Goal: Information Seeking & Learning: Compare options

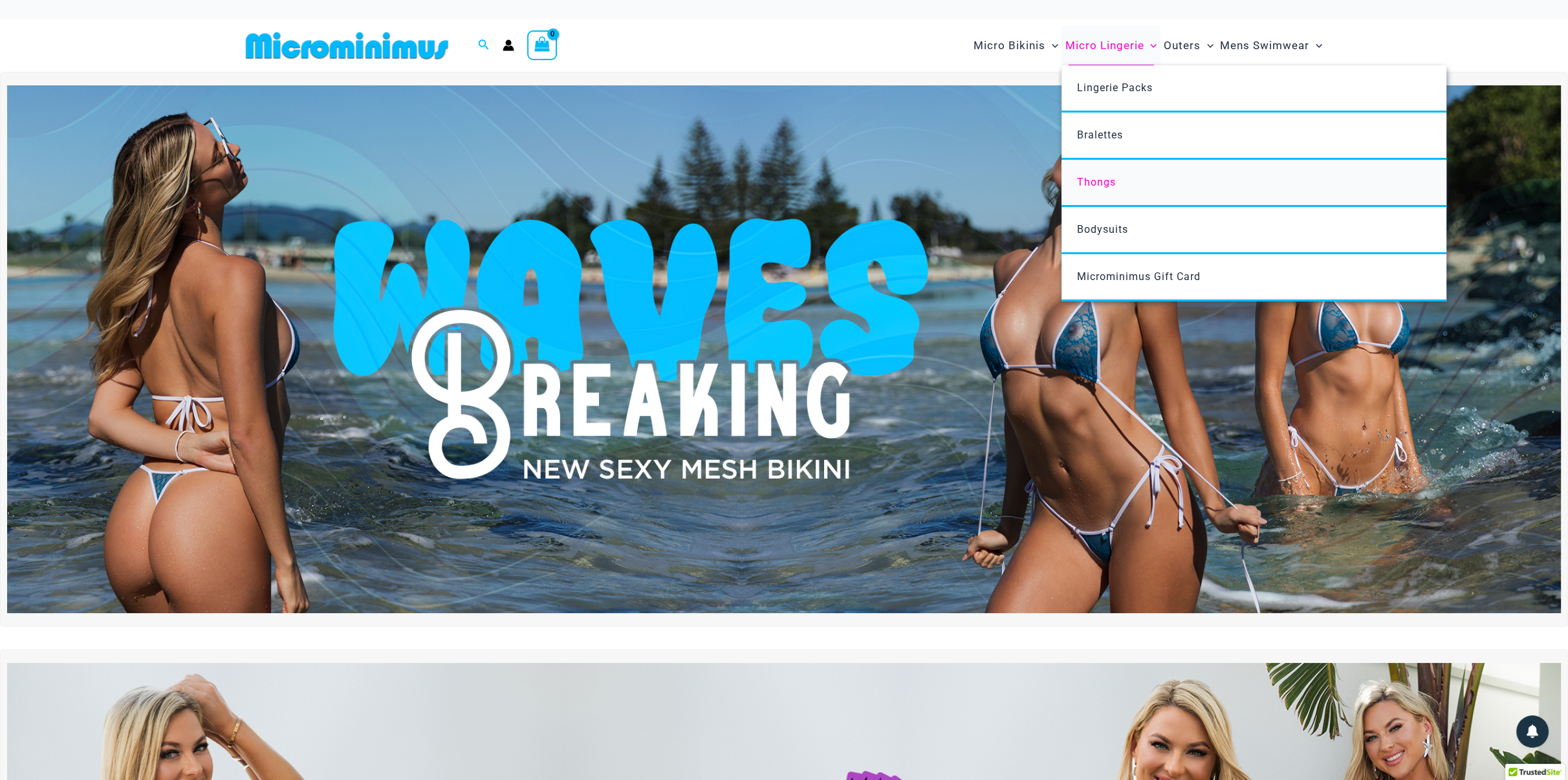
type input "**********"
click at [1096, 181] on span "Thongs" at bounding box center [1097, 182] width 39 height 13
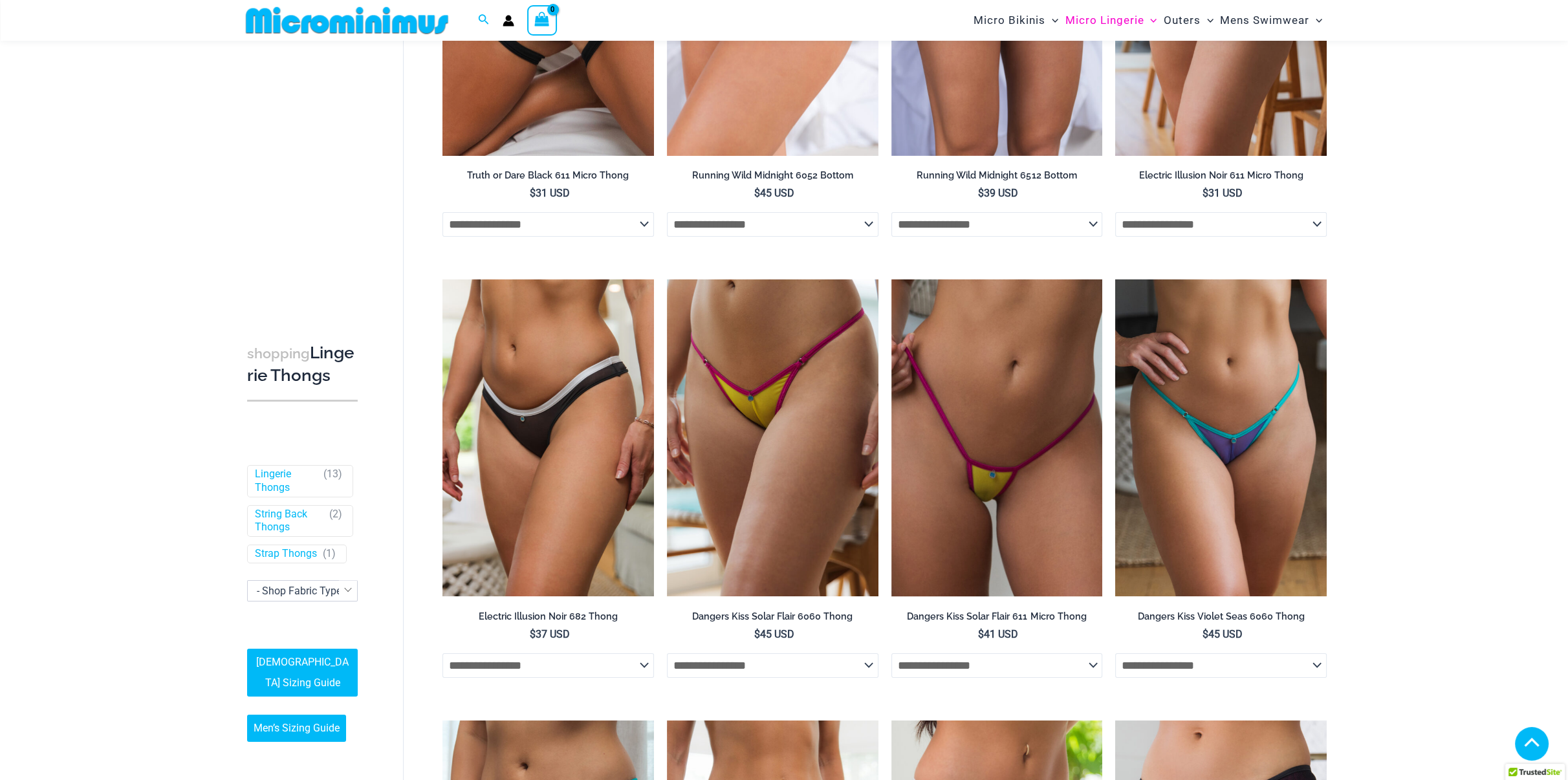
scroll to position [313, 0]
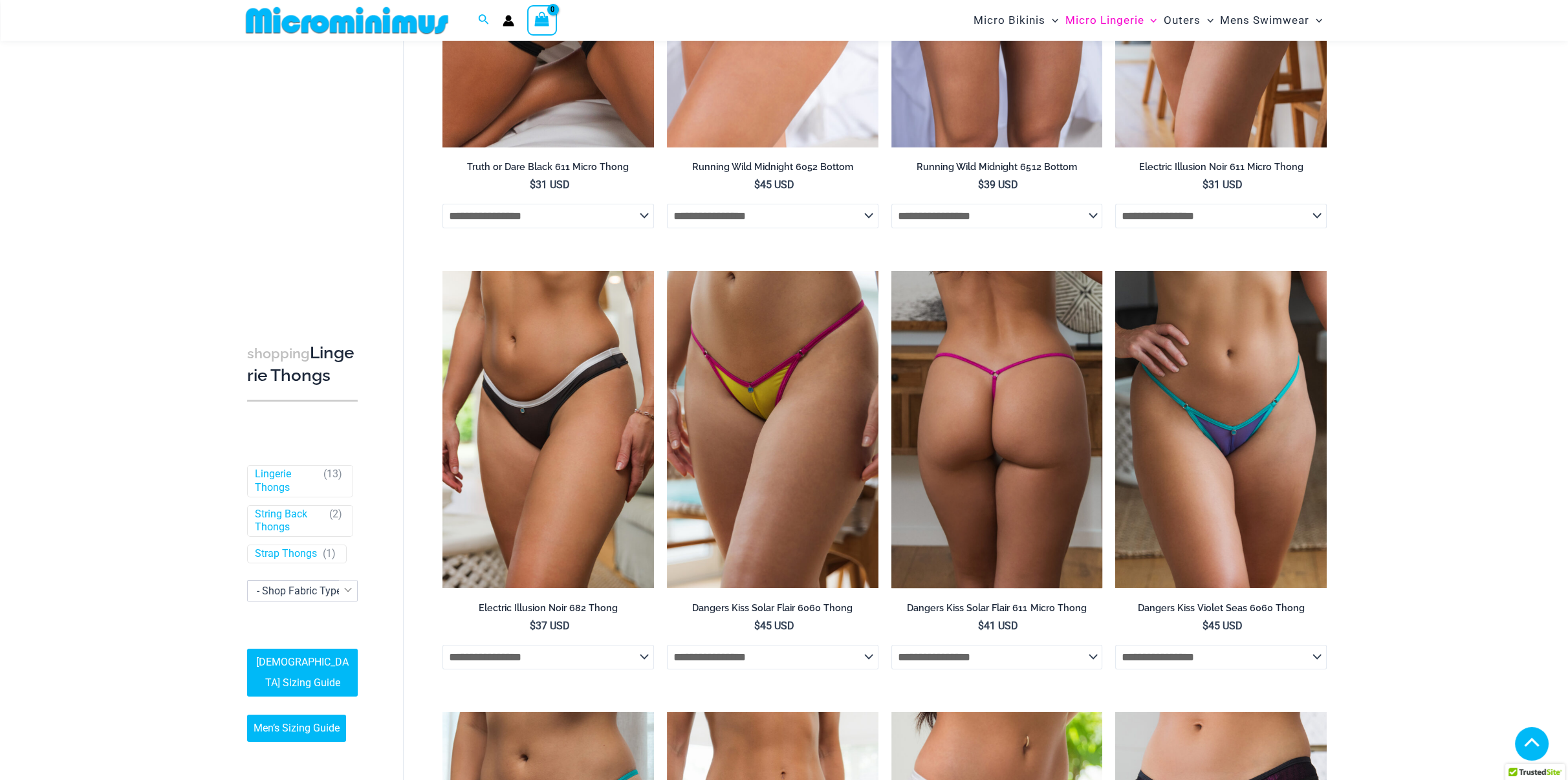
type input "**********"
click at [1004, 420] on img at bounding box center [998, 430] width 212 height 317
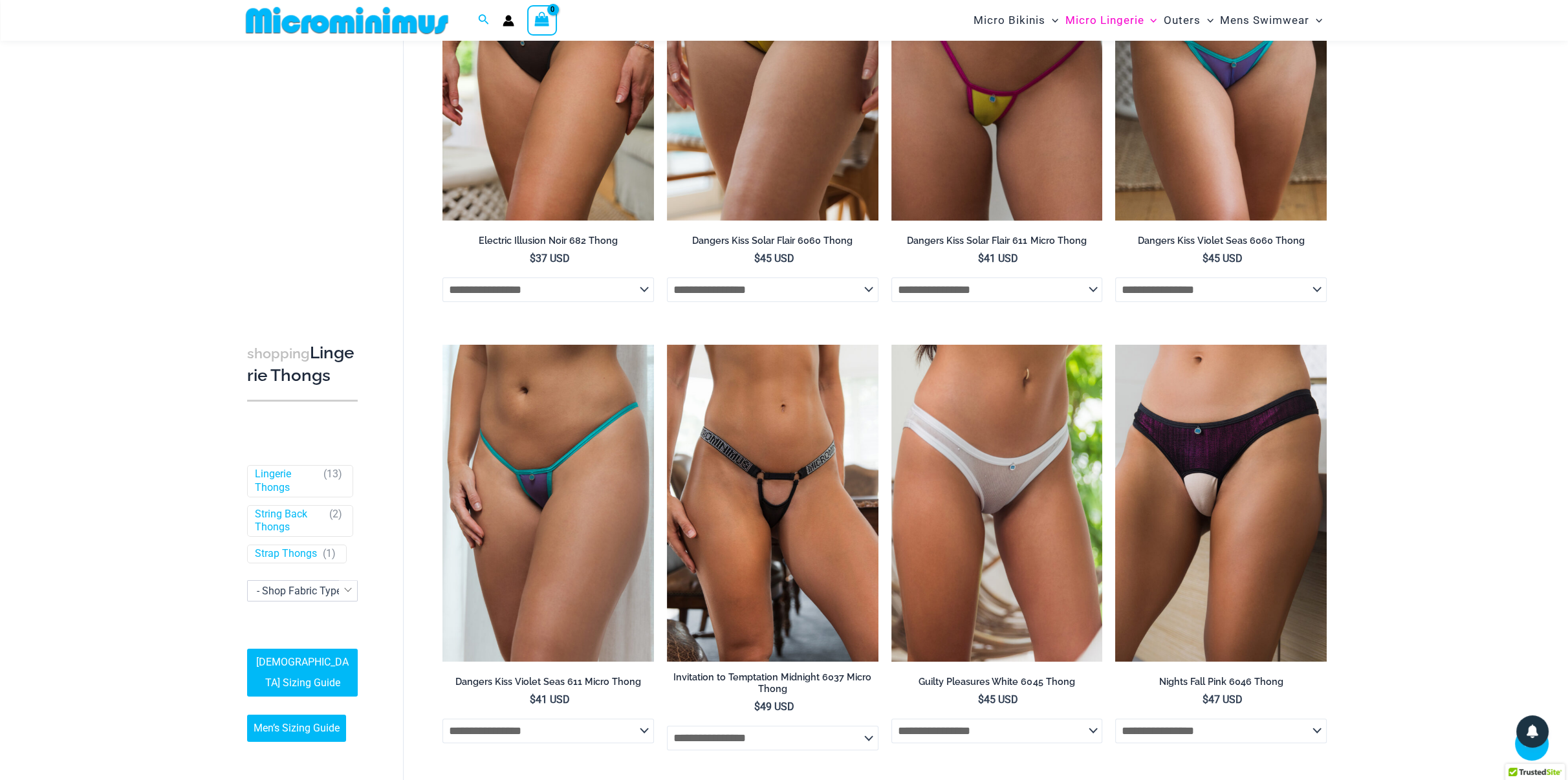
scroll to position [701, 0]
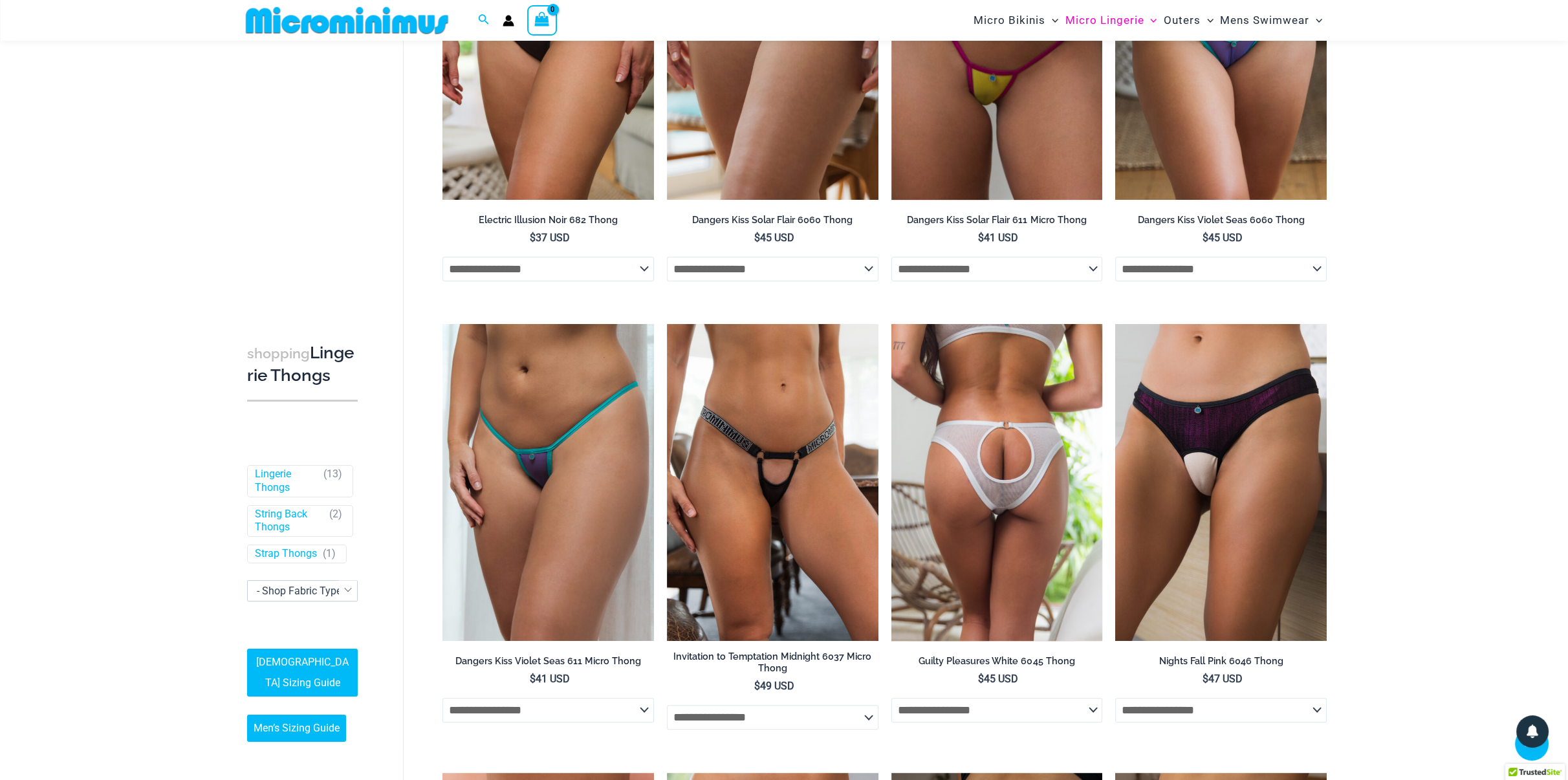
click at [987, 488] on img at bounding box center [998, 482] width 212 height 317
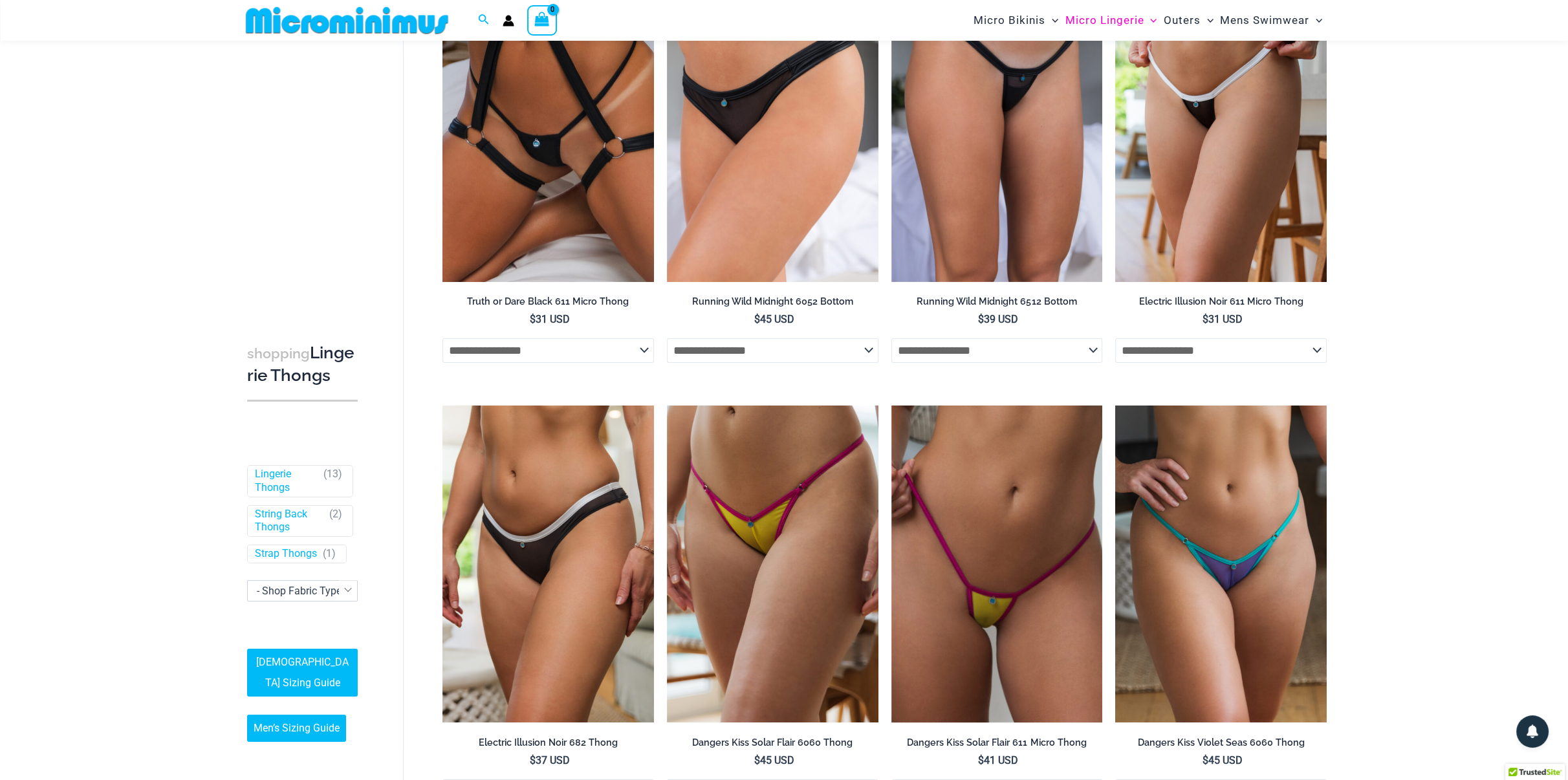
scroll to position [0, 0]
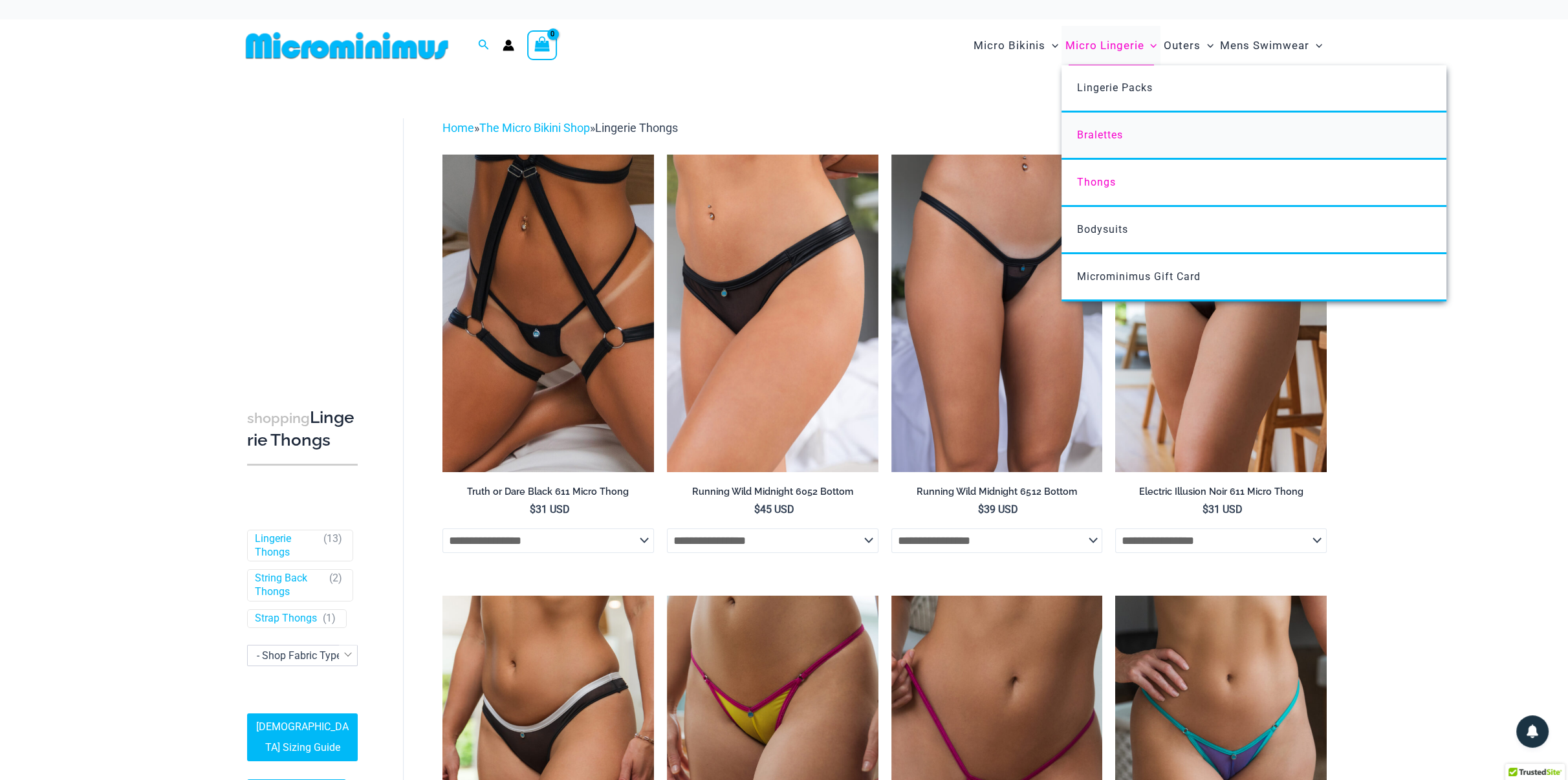
click at [1107, 130] on span "Bralettes" at bounding box center [1100, 135] width 46 height 13
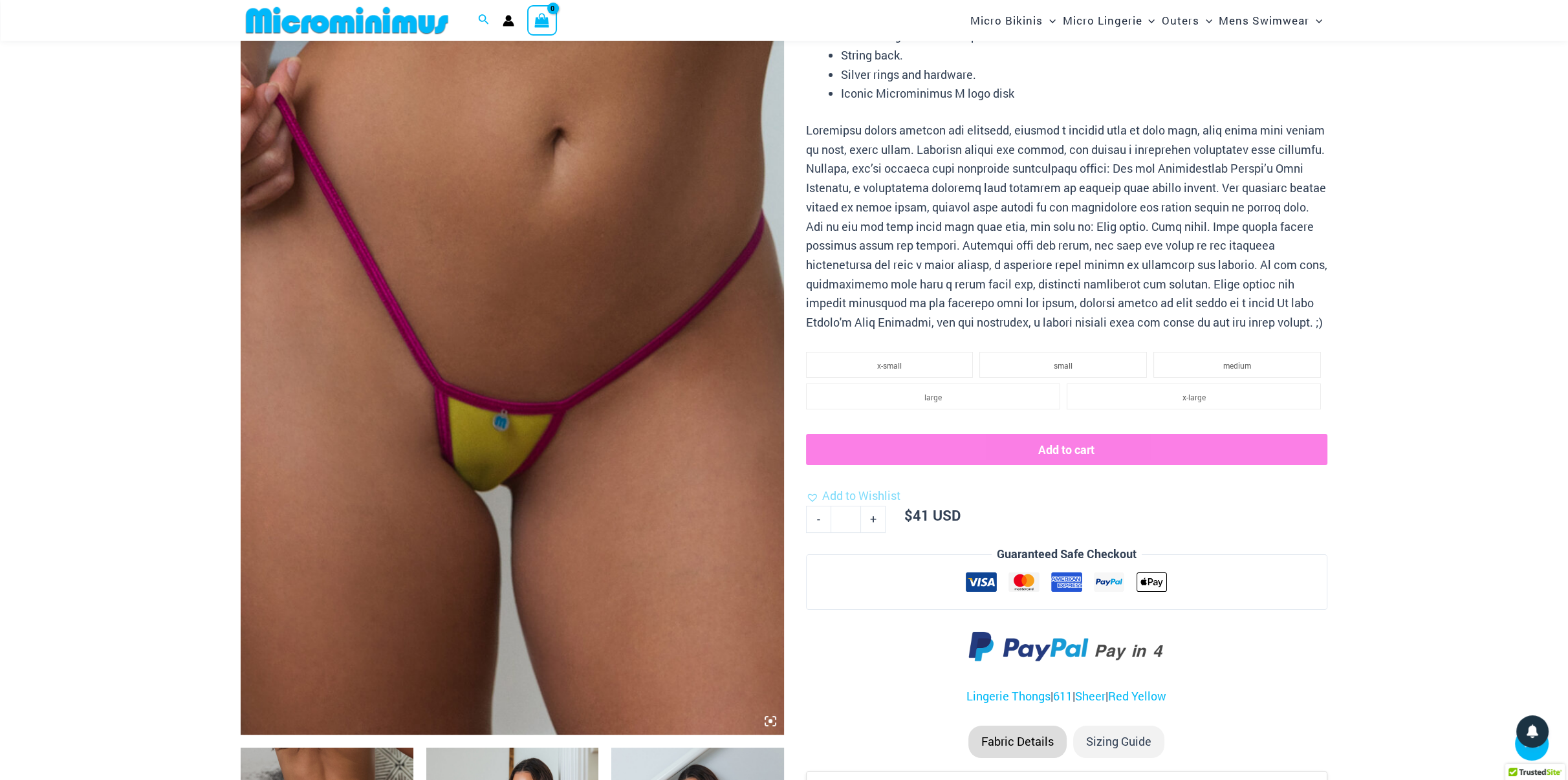
scroll to position [120, 0]
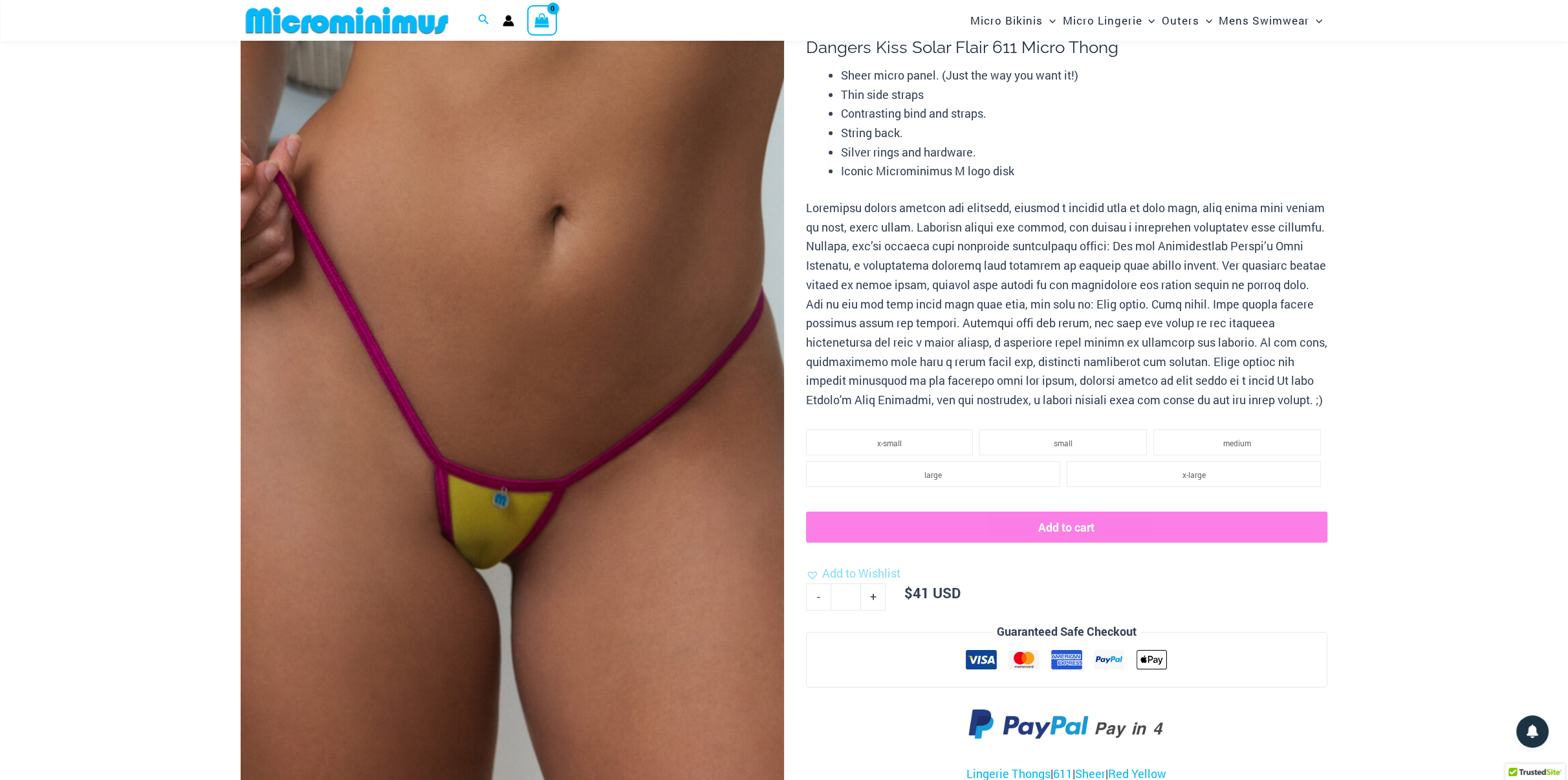
type input "**********"
click at [553, 373] on img at bounding box center [512, 405] width 543 height 816
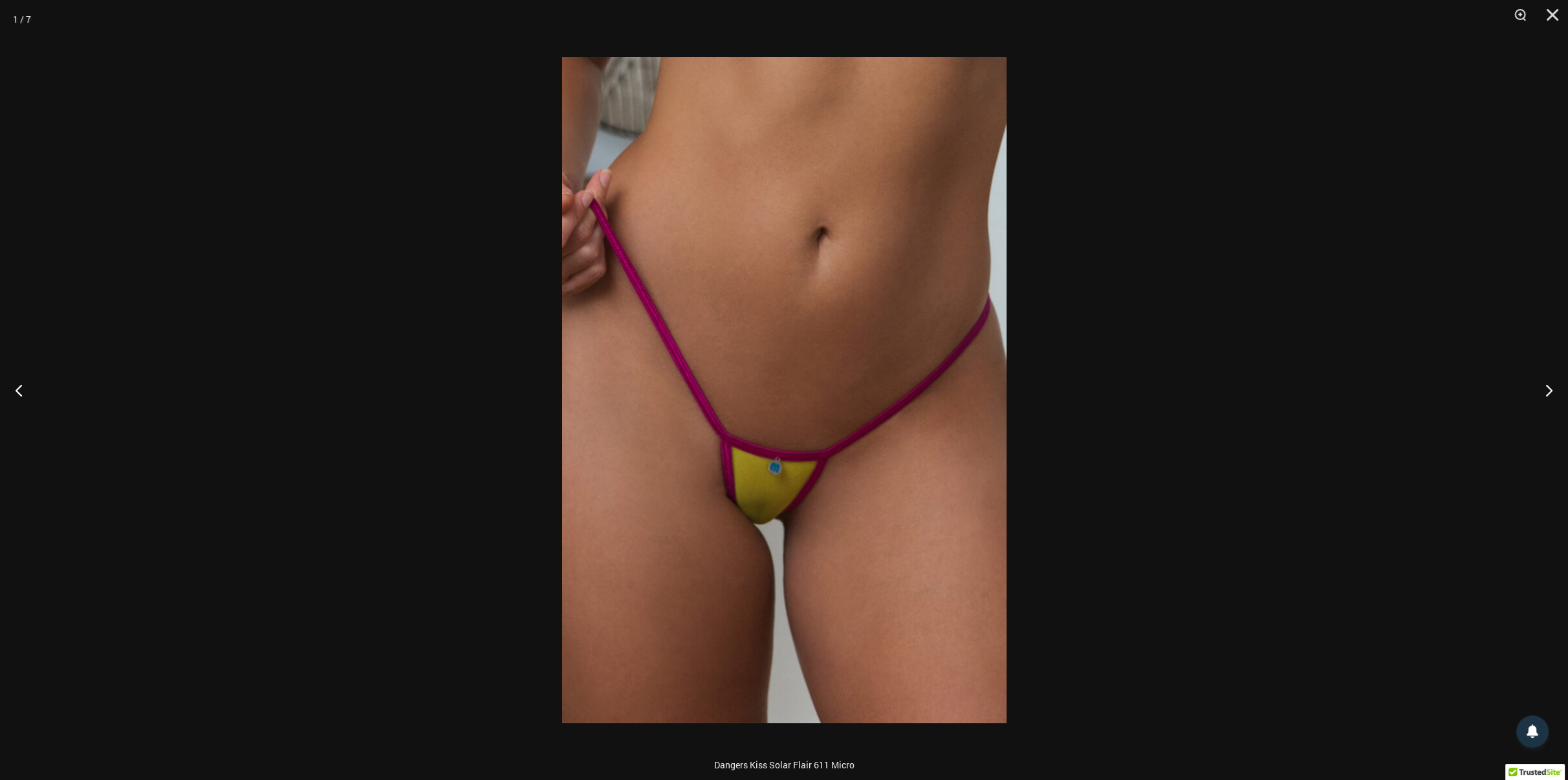
click at [796, 369] on img at bounding box center [784, 390] width 444 height 666
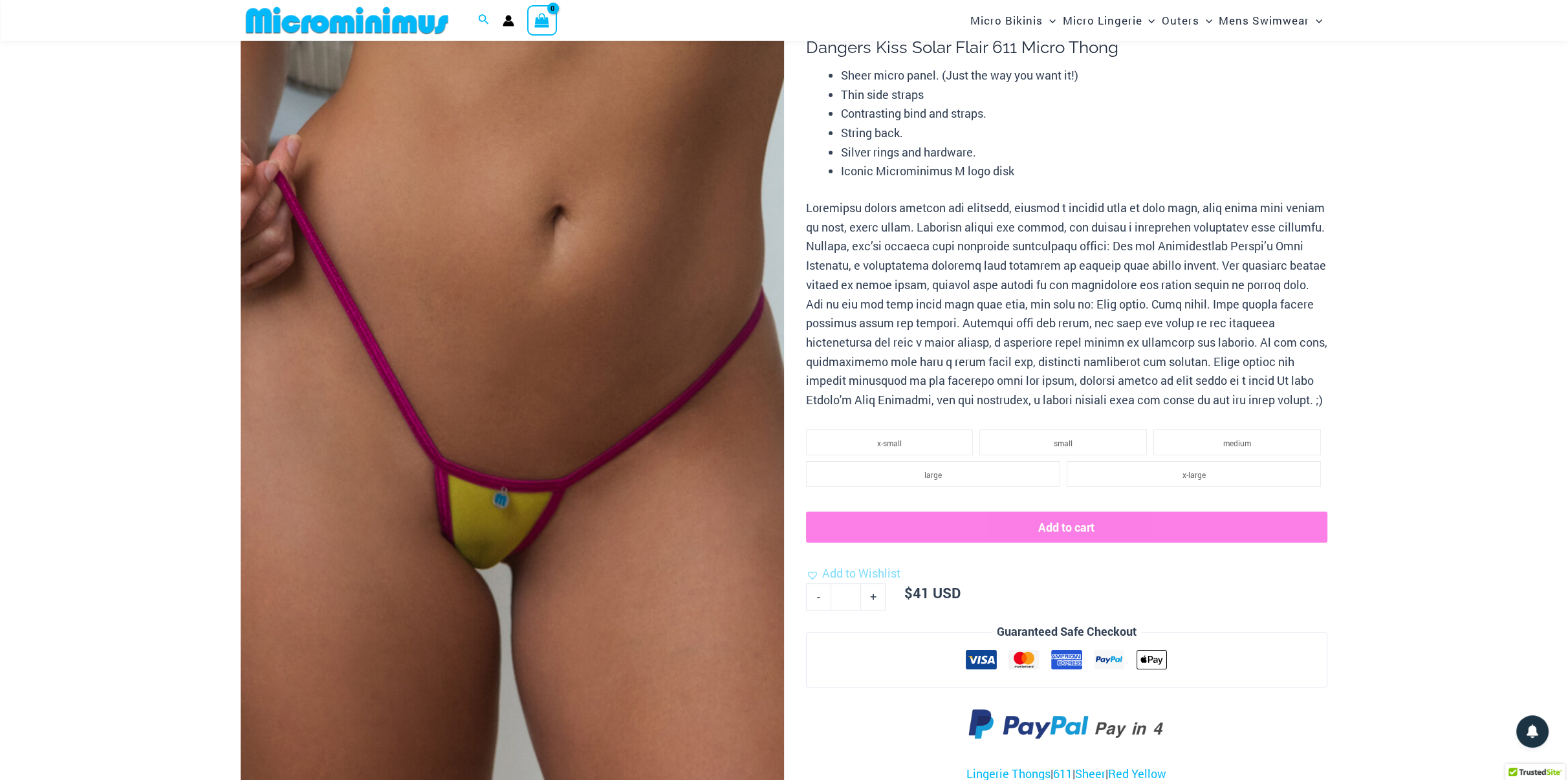
click at [638, 370] on img at bounding box center [512, 405] width 543 height 816
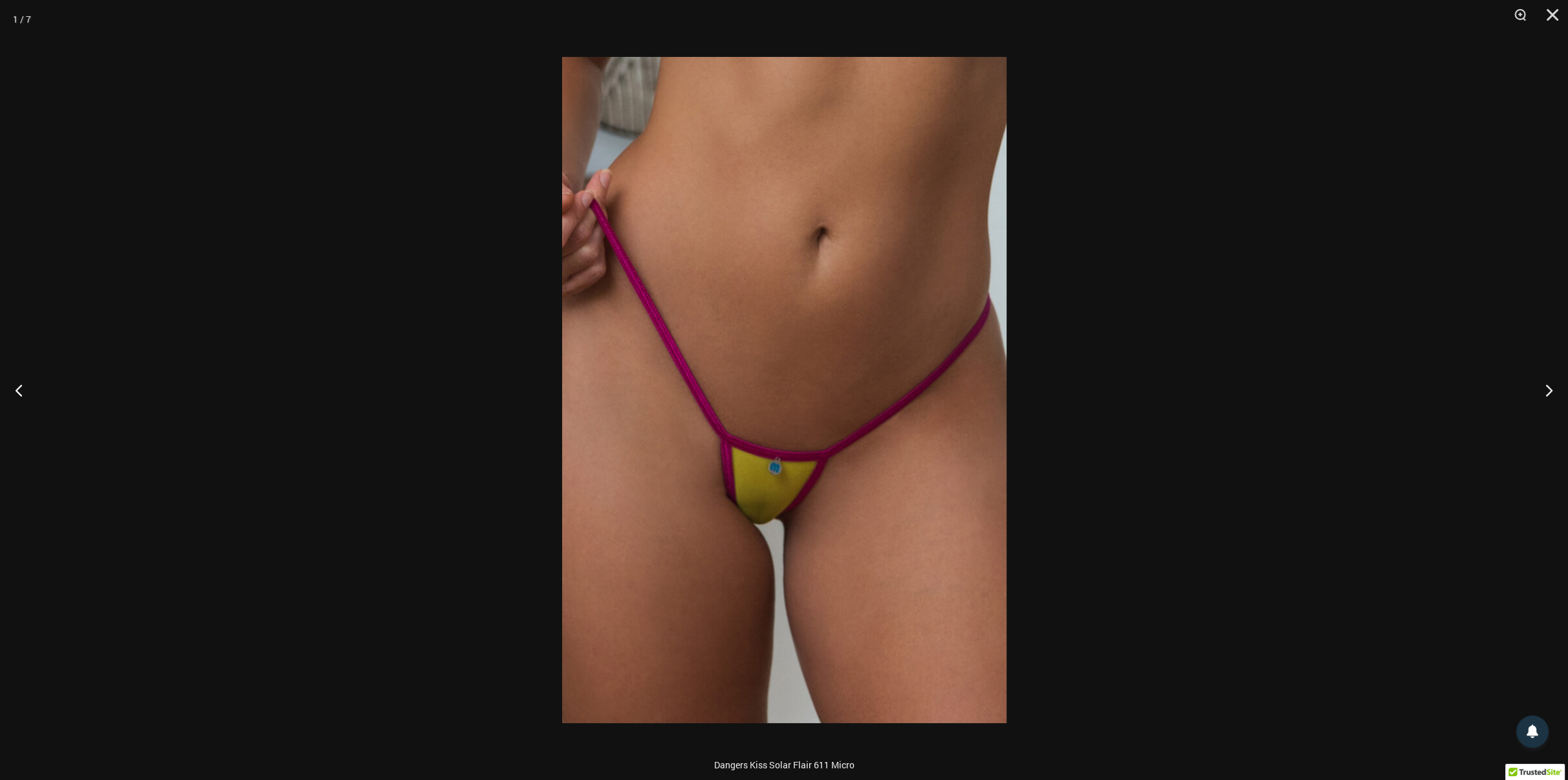
click at [1340, 383] on div at bounding box center [784, 390] width 1568 height 780
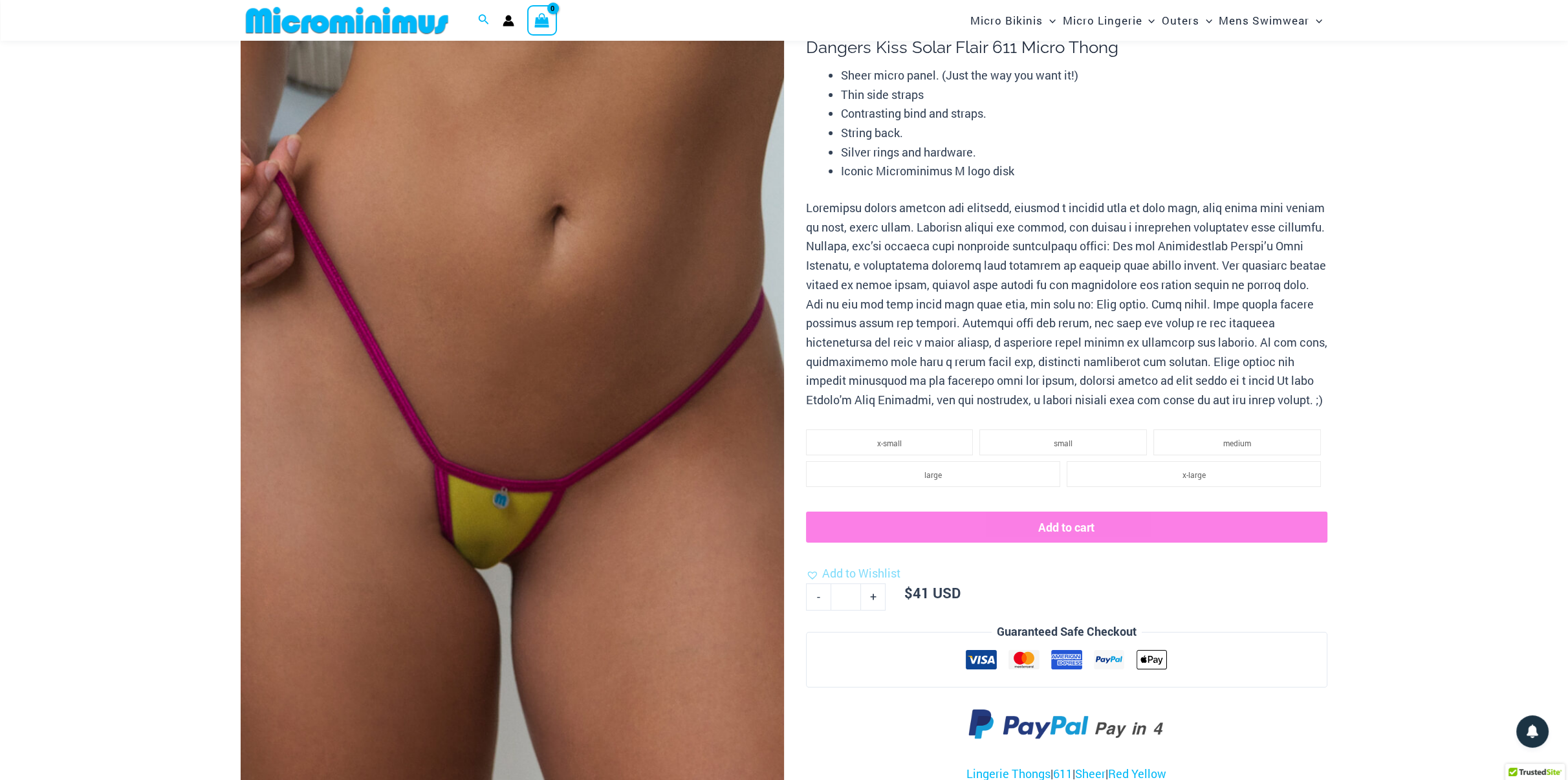
click at [630, 427] on img at bounding box center [512, 405] width 543 height 816
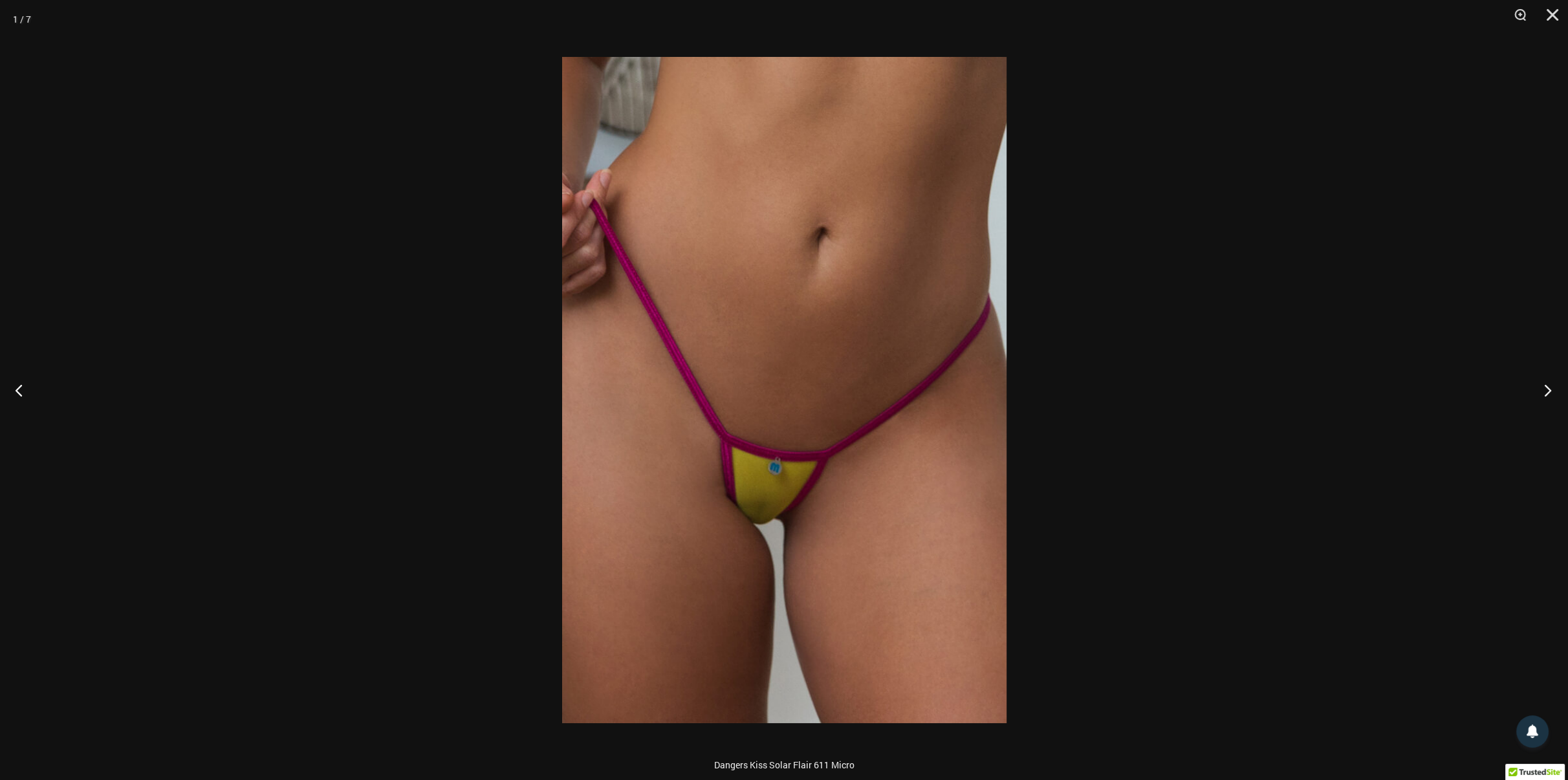
click at [1548, 389] on button "Next" at bounding box center [1543, 390] width 48 height 64
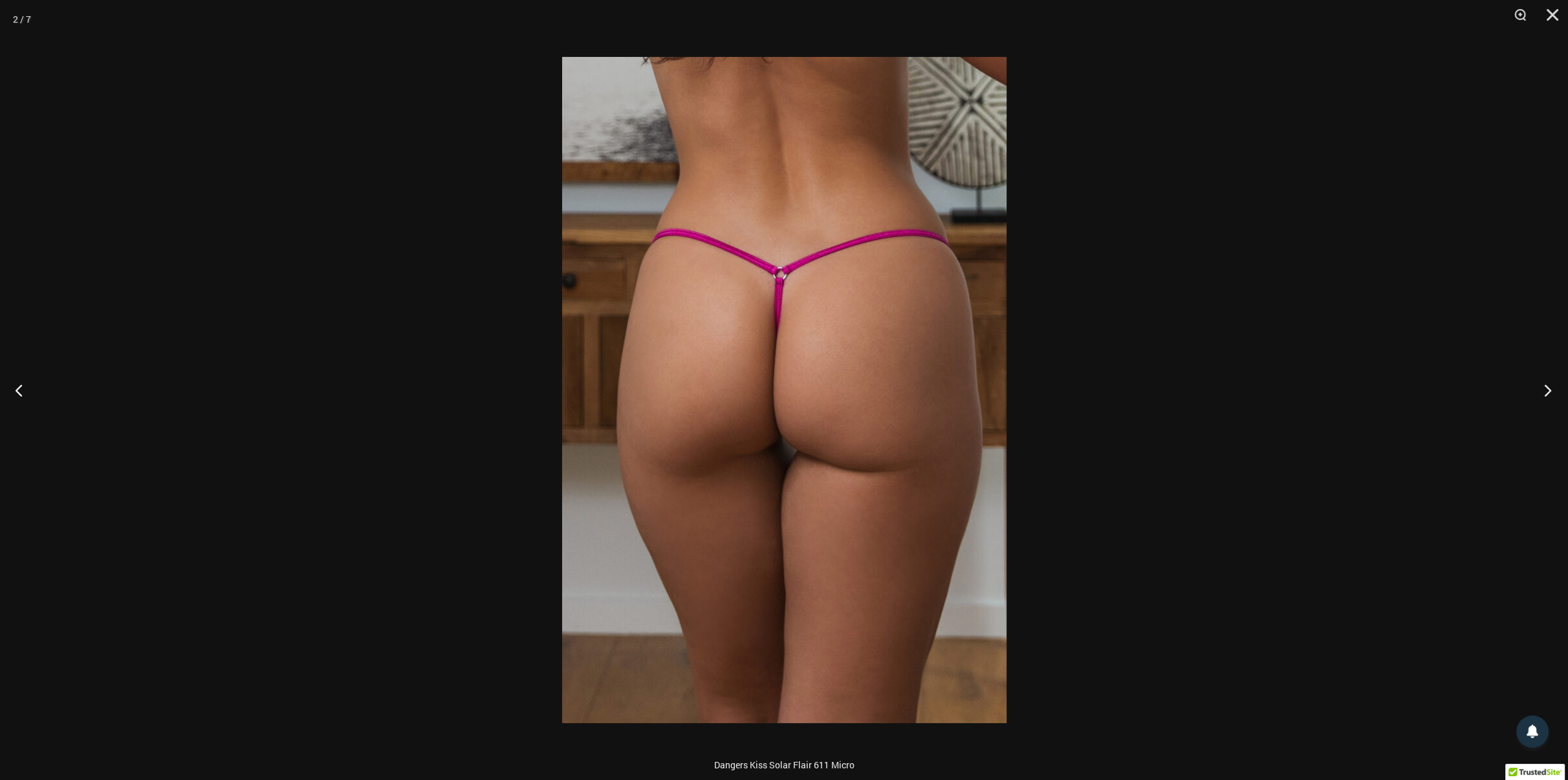
click at [1548, 389] on button "Next" at bounding box center [1543, 390] width 48 height 64
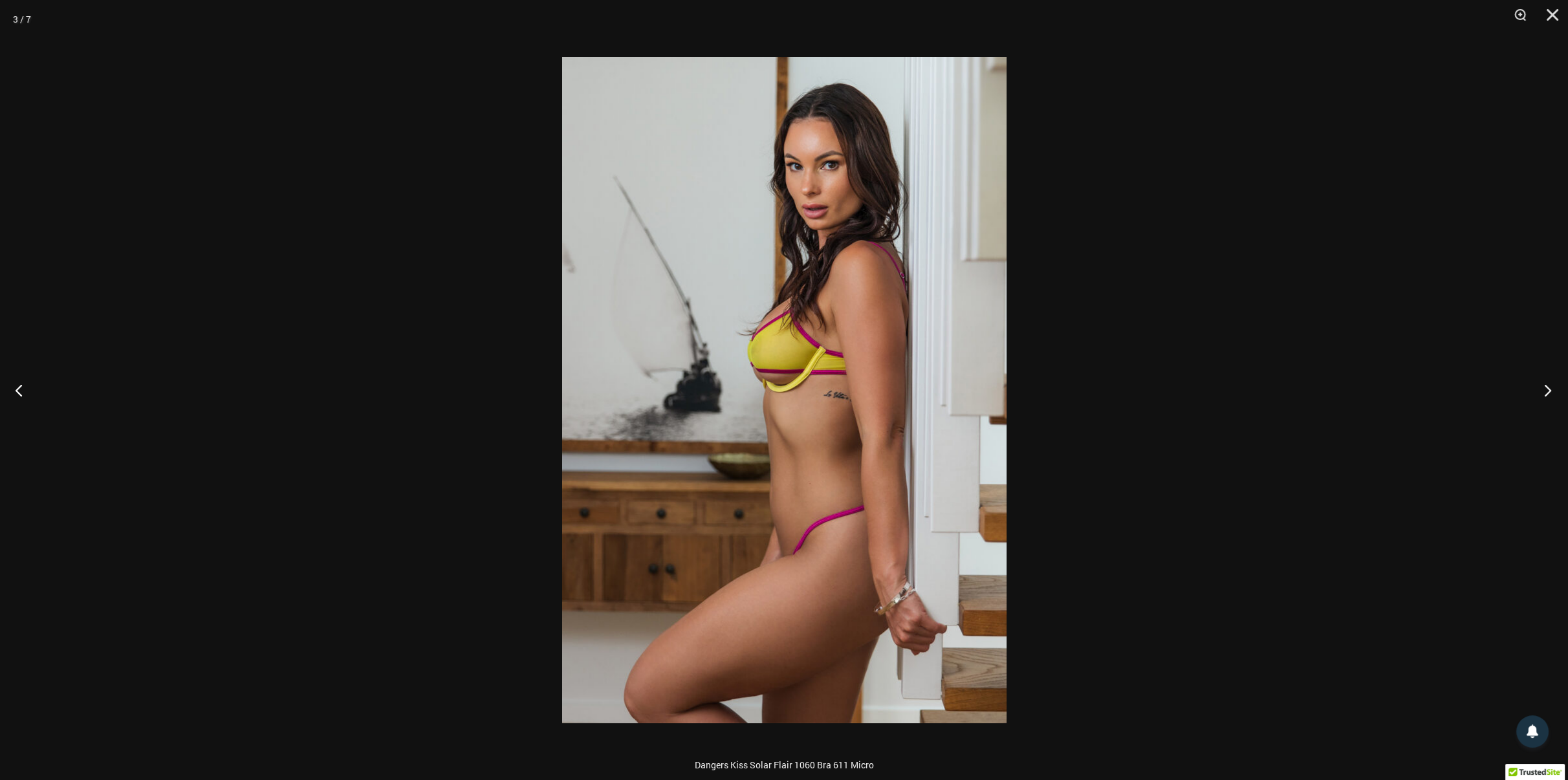
click at [1548, 389] on button "Next" at bounding box center [1543, 390] width 48 height 64
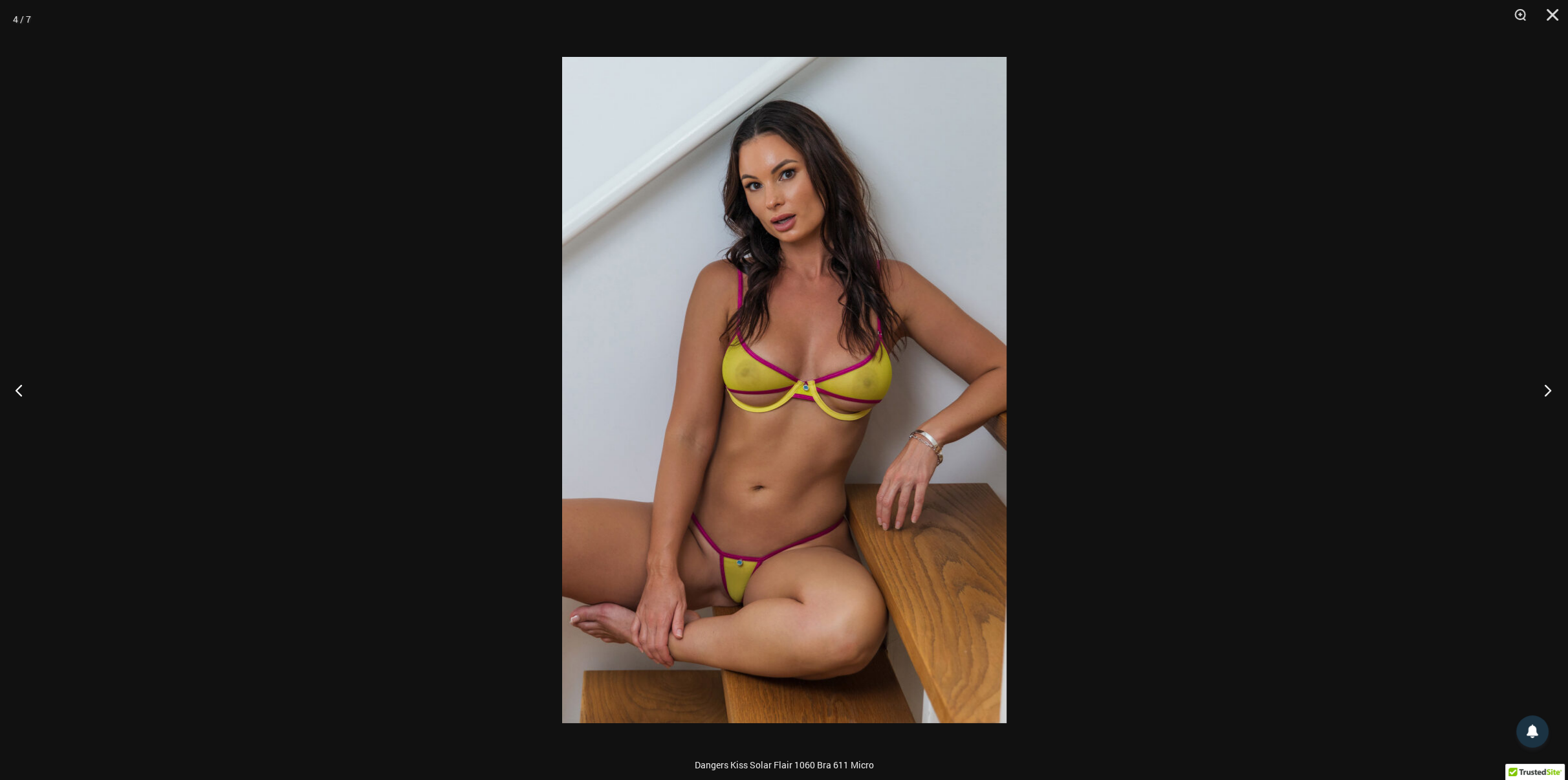
click at [1548, 389] on button "Next" at bounding box center [1543, 390] width 48 height 64
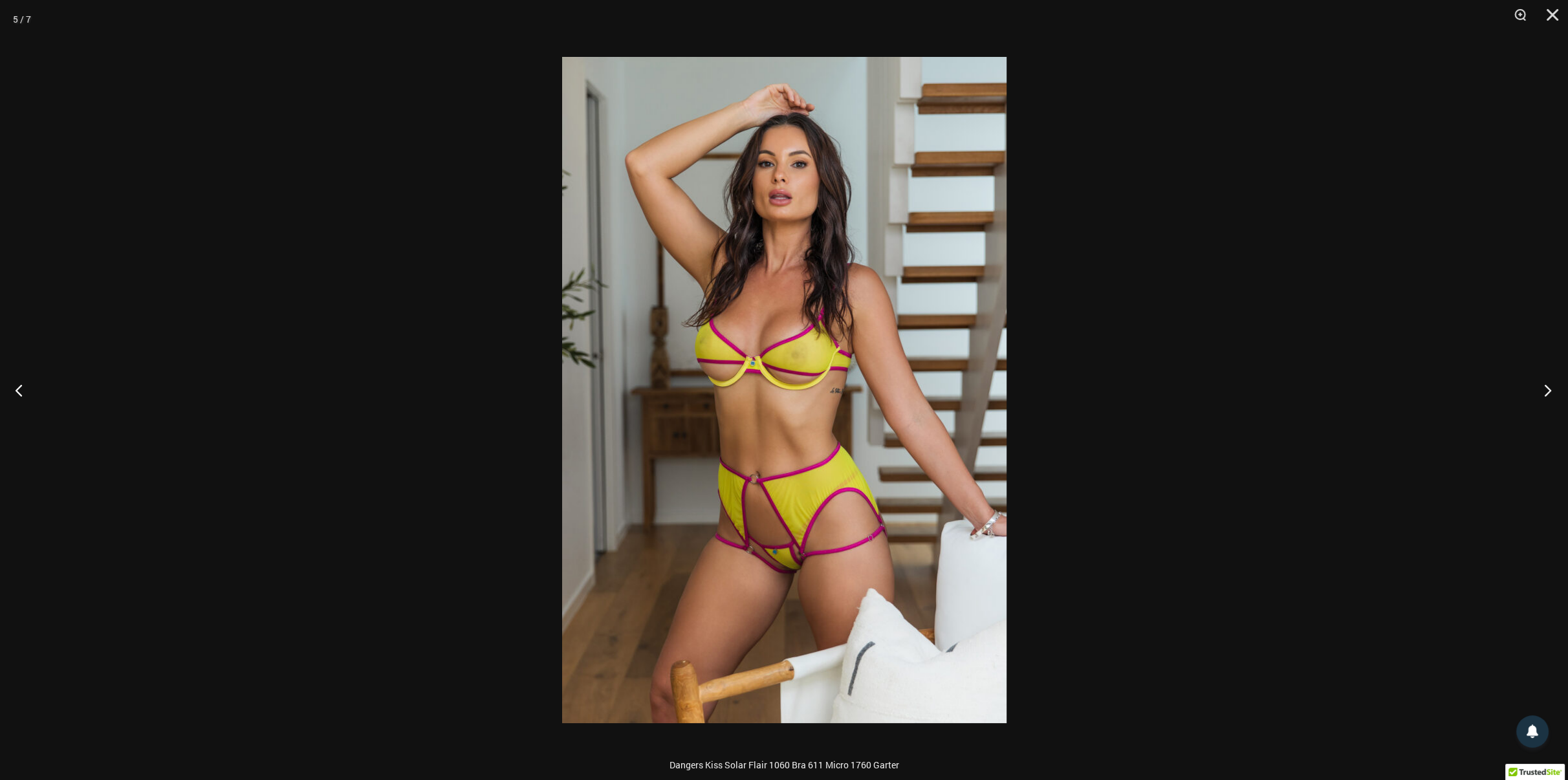
click at [1548, 389] on button "Next" at bounding box center [1543, 390] width 48 height 64
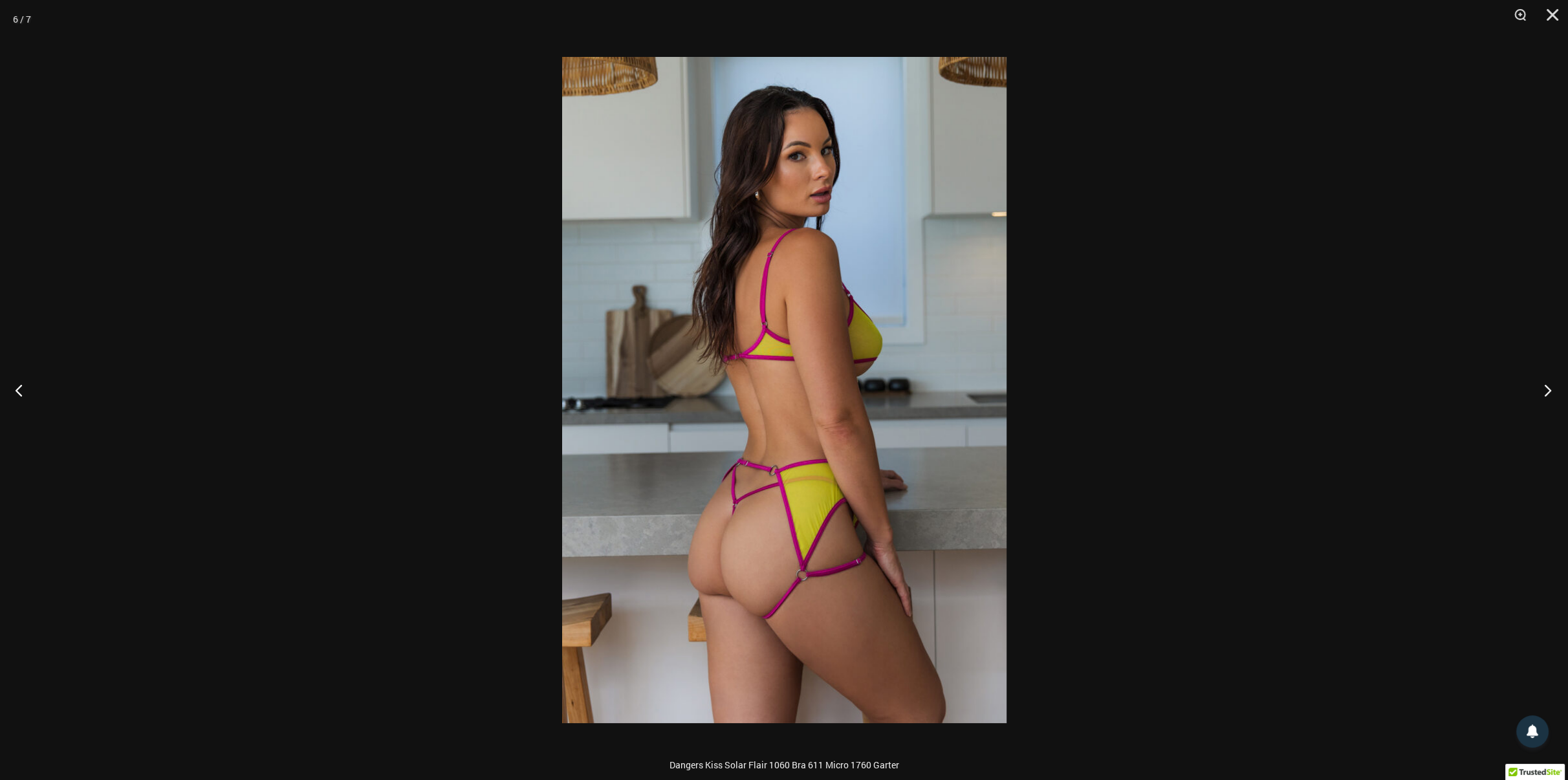
click at [1548, 389] on button "Next" at bounding box center [1543, 390] width 48 height 64
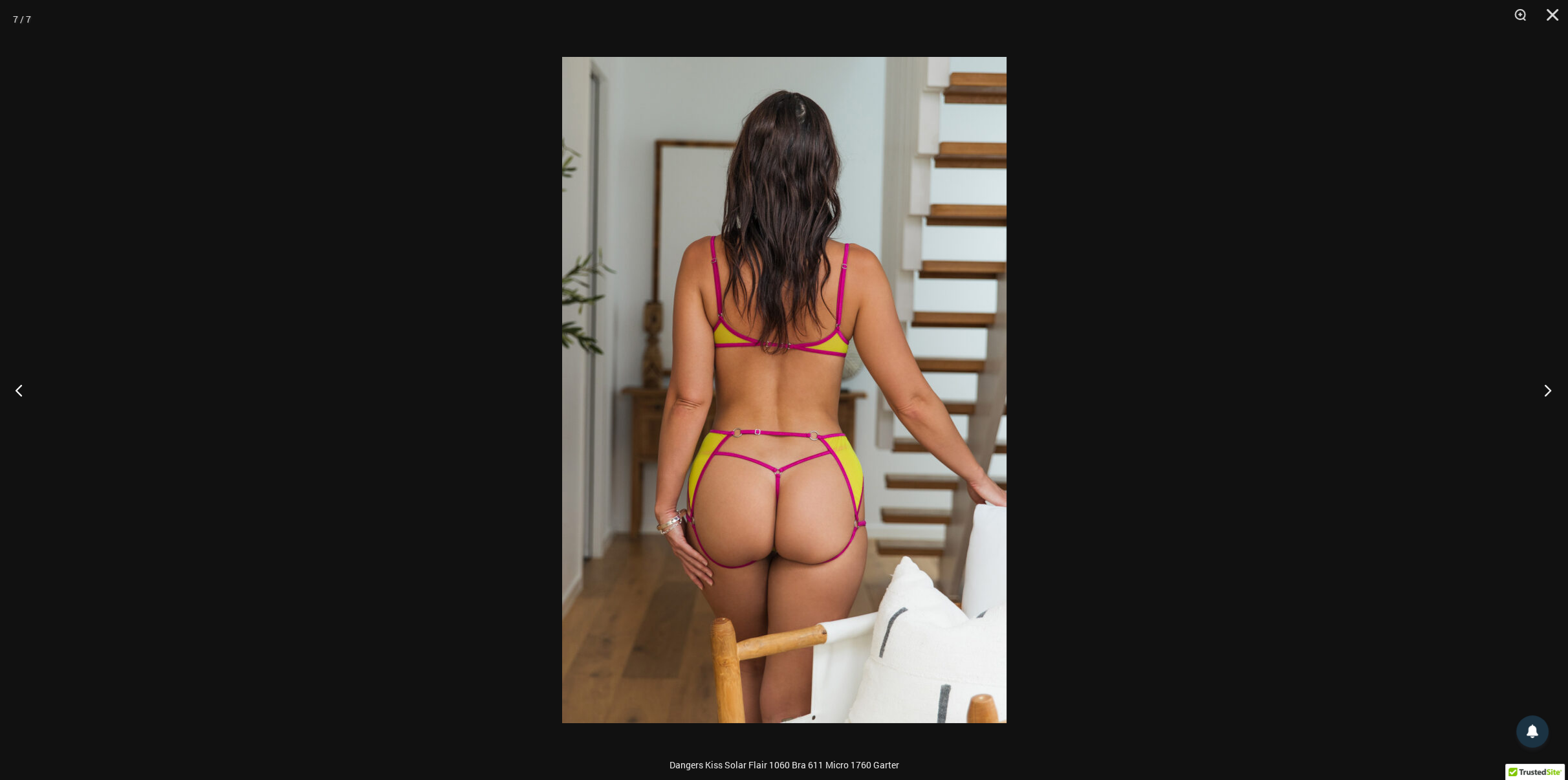
click at [1548, 389] on button "Next" at bounding box center [1543, 390] width 48 height 64
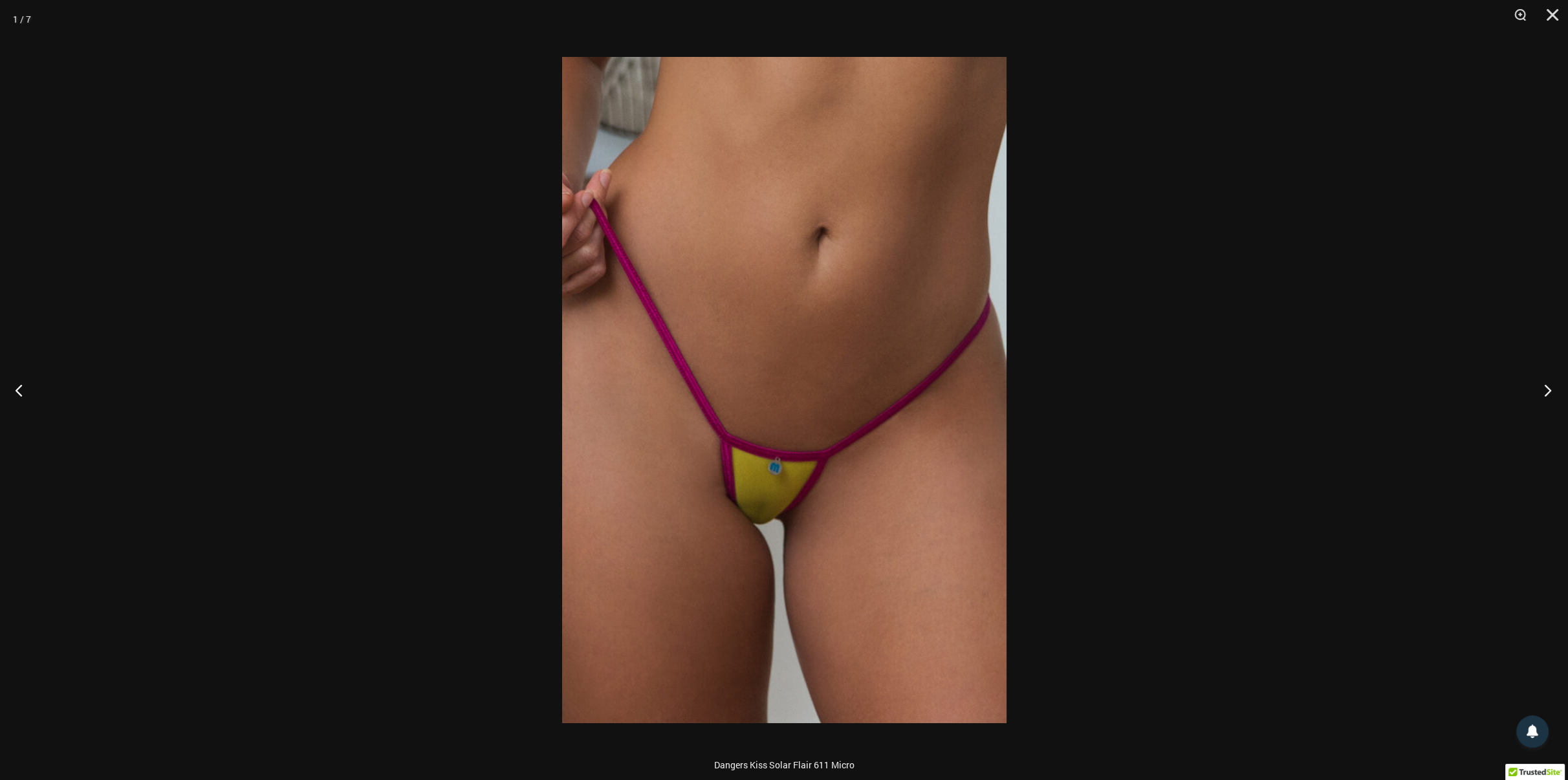
click at [1548, 389] on button "Next" at bounding box center [1543, 390] width 48 height 64
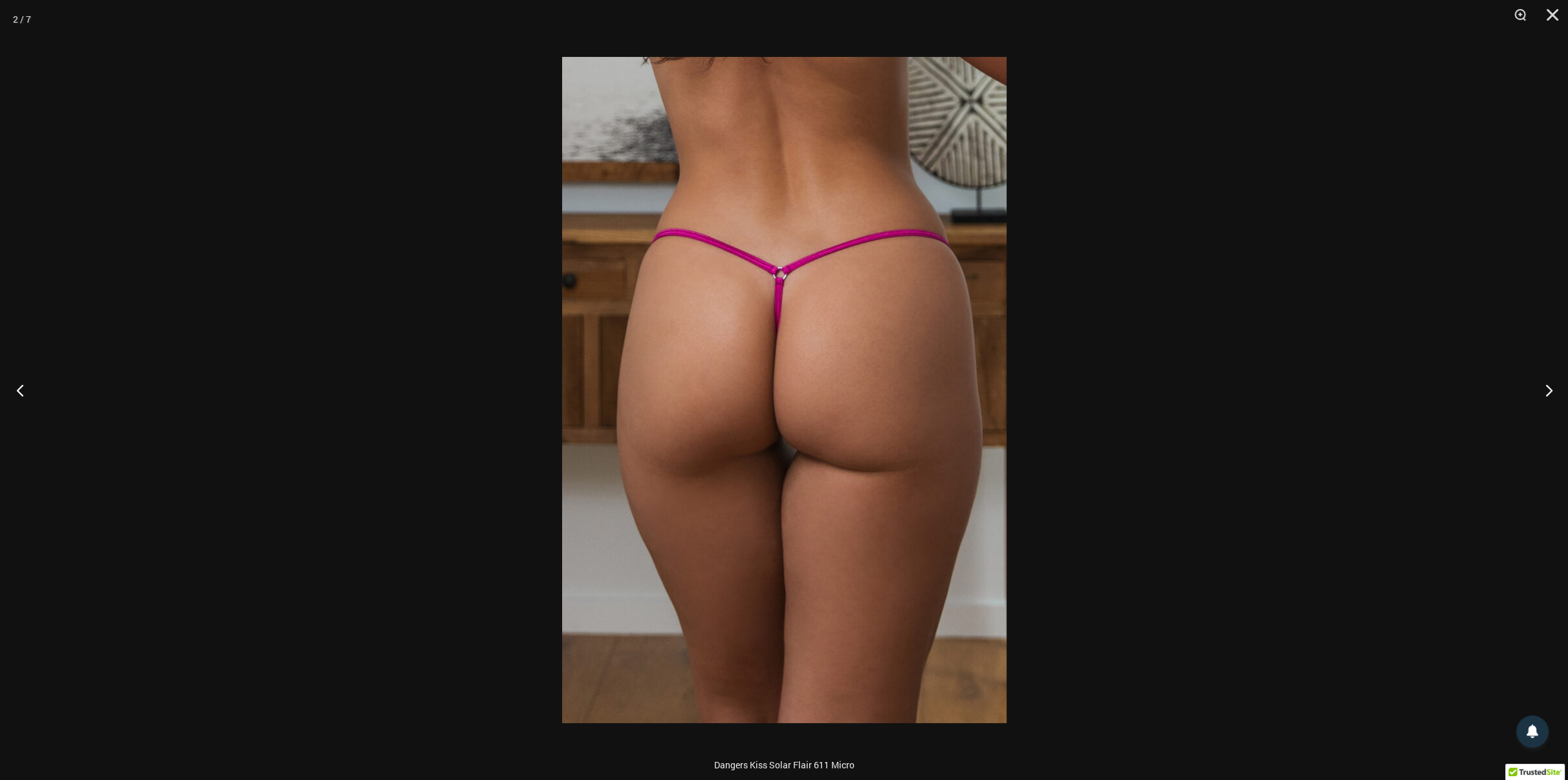
click at [18, 392] on button "Previous" at bounding box center [24, 390] width 48 height 64
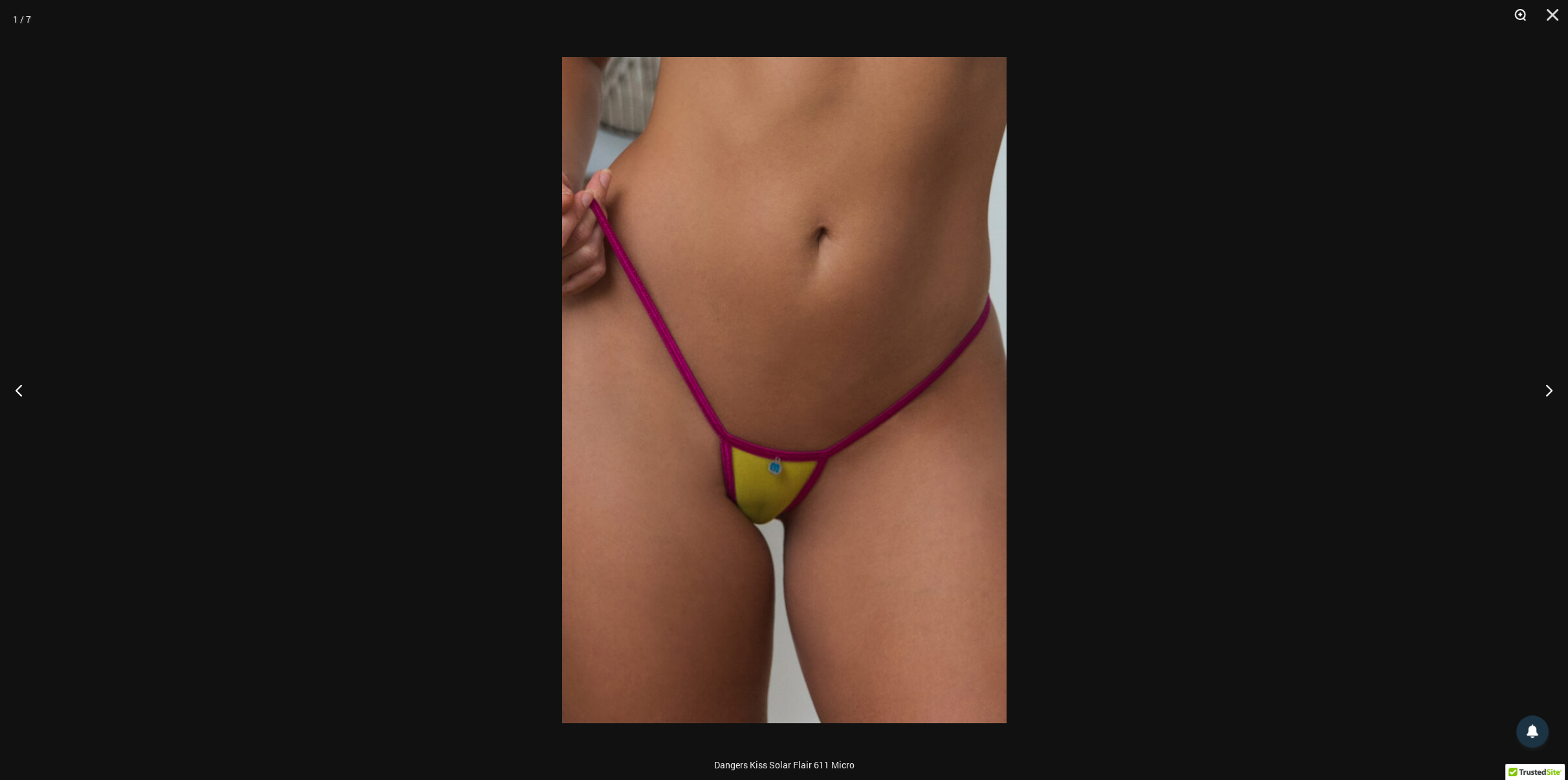
click at [1517, 13] on button "Zoom" at bounding box center [1515, 20] width 32 height 39
click at [1339, 335] on div at bounding box center [784, 390] width 1568 height 780
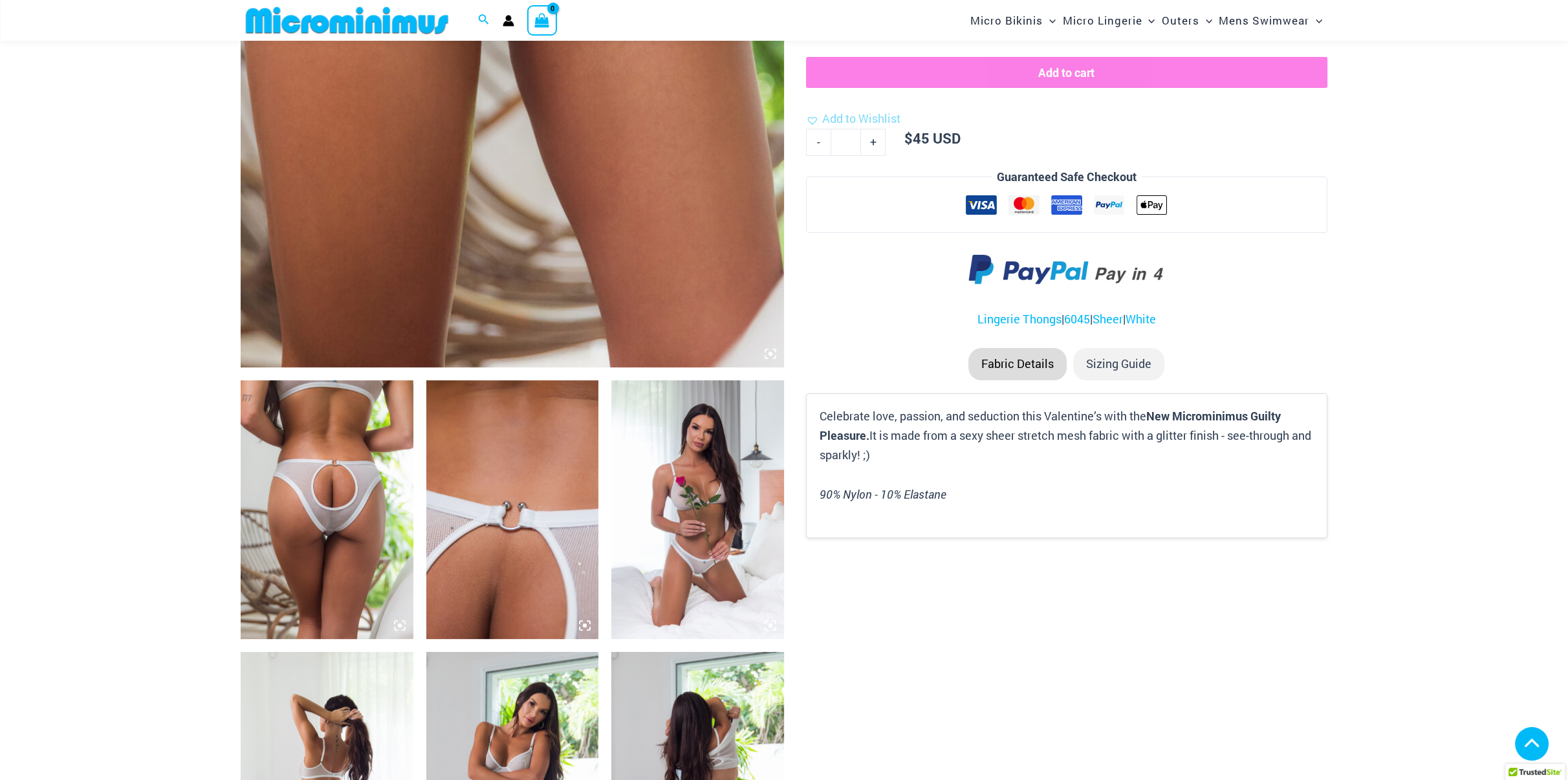
scroll to position [572, 0]
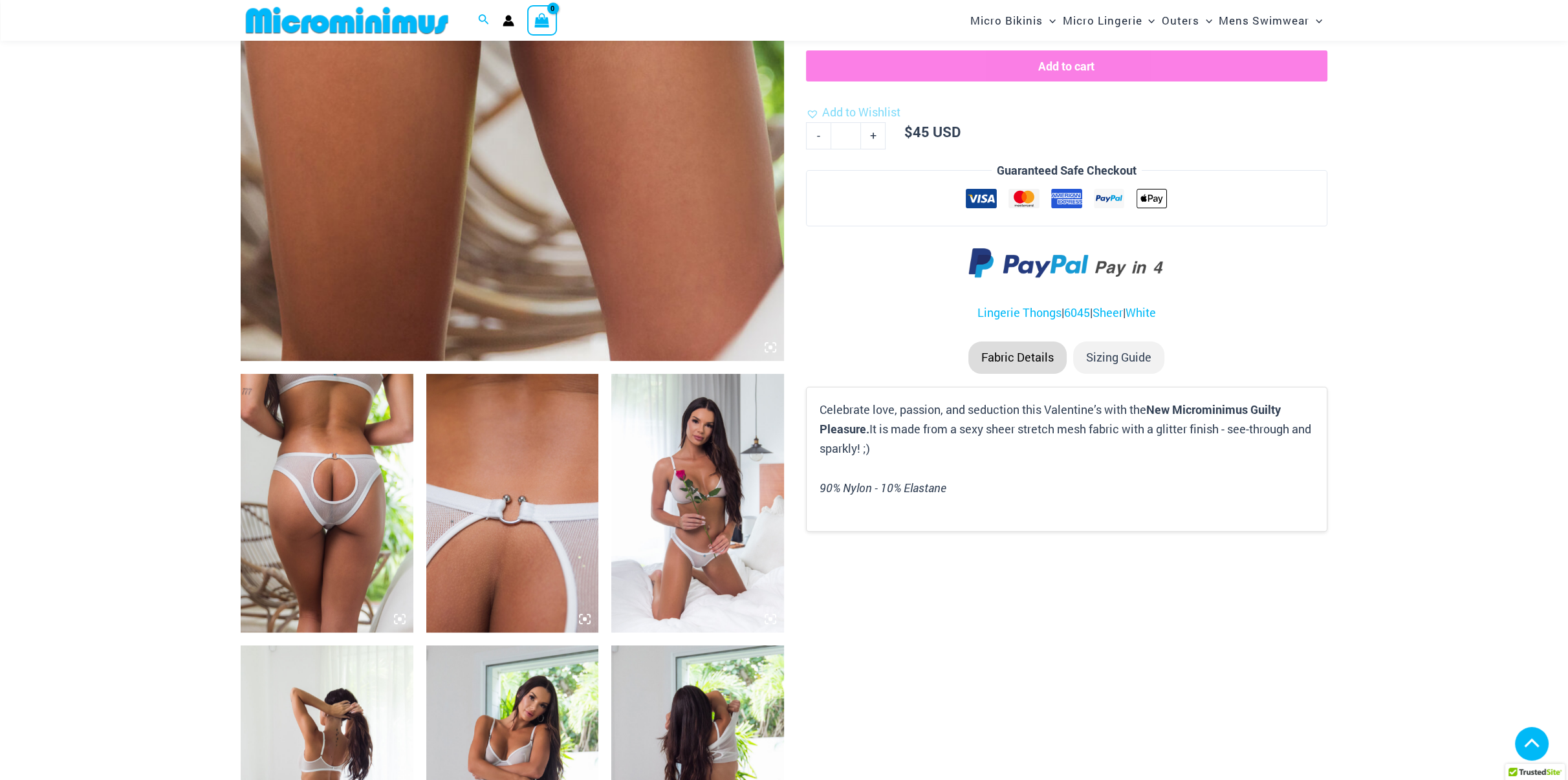
type input "**********"
drag, startPoint x: 0, startPoint y: 0, endPoint x: 1363, endPoint y: 439, distance: 1432.0
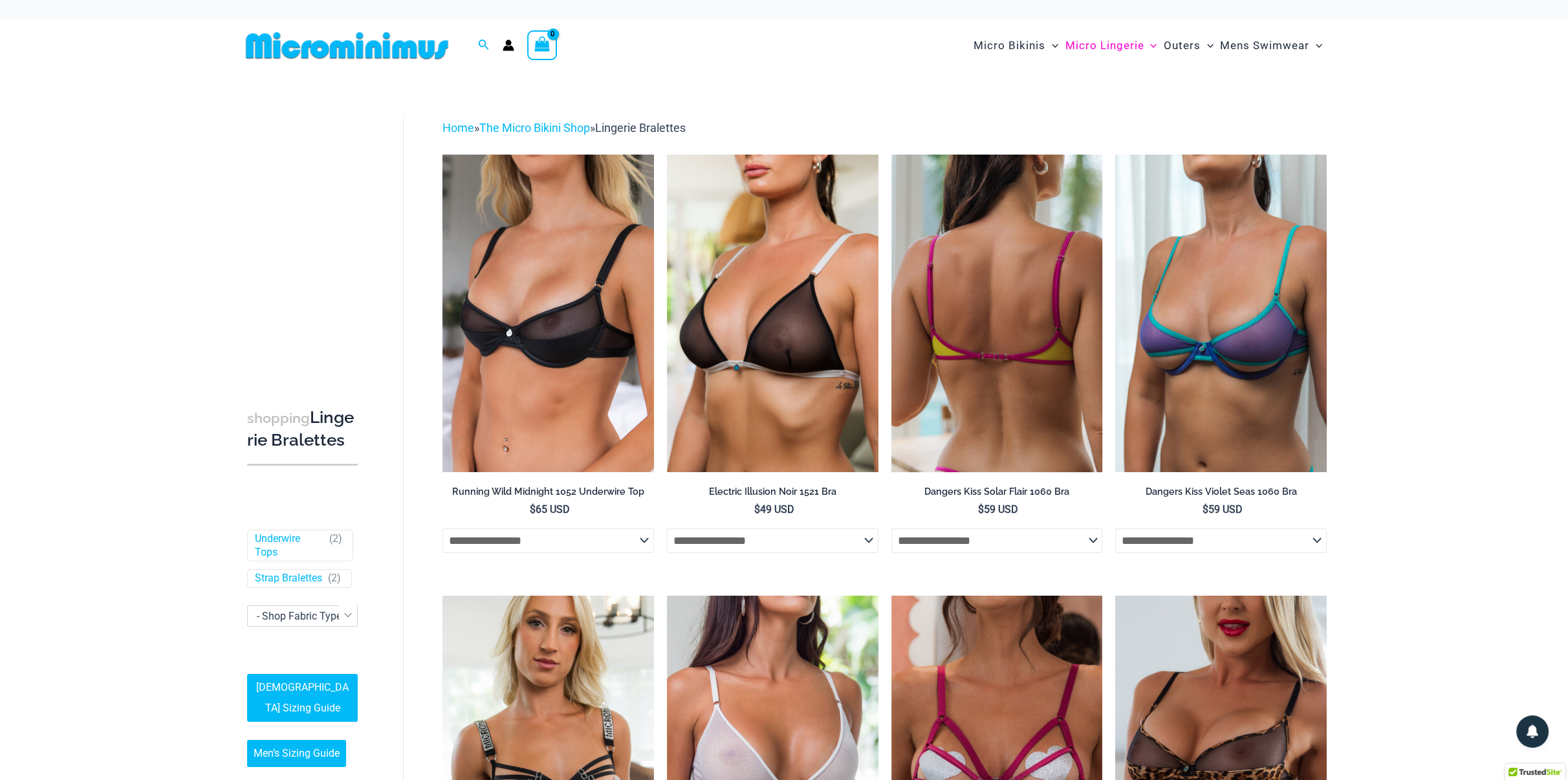
type input "**********"
click at [979, 337] on img at bounding box center [998, 313] width 212 height 317
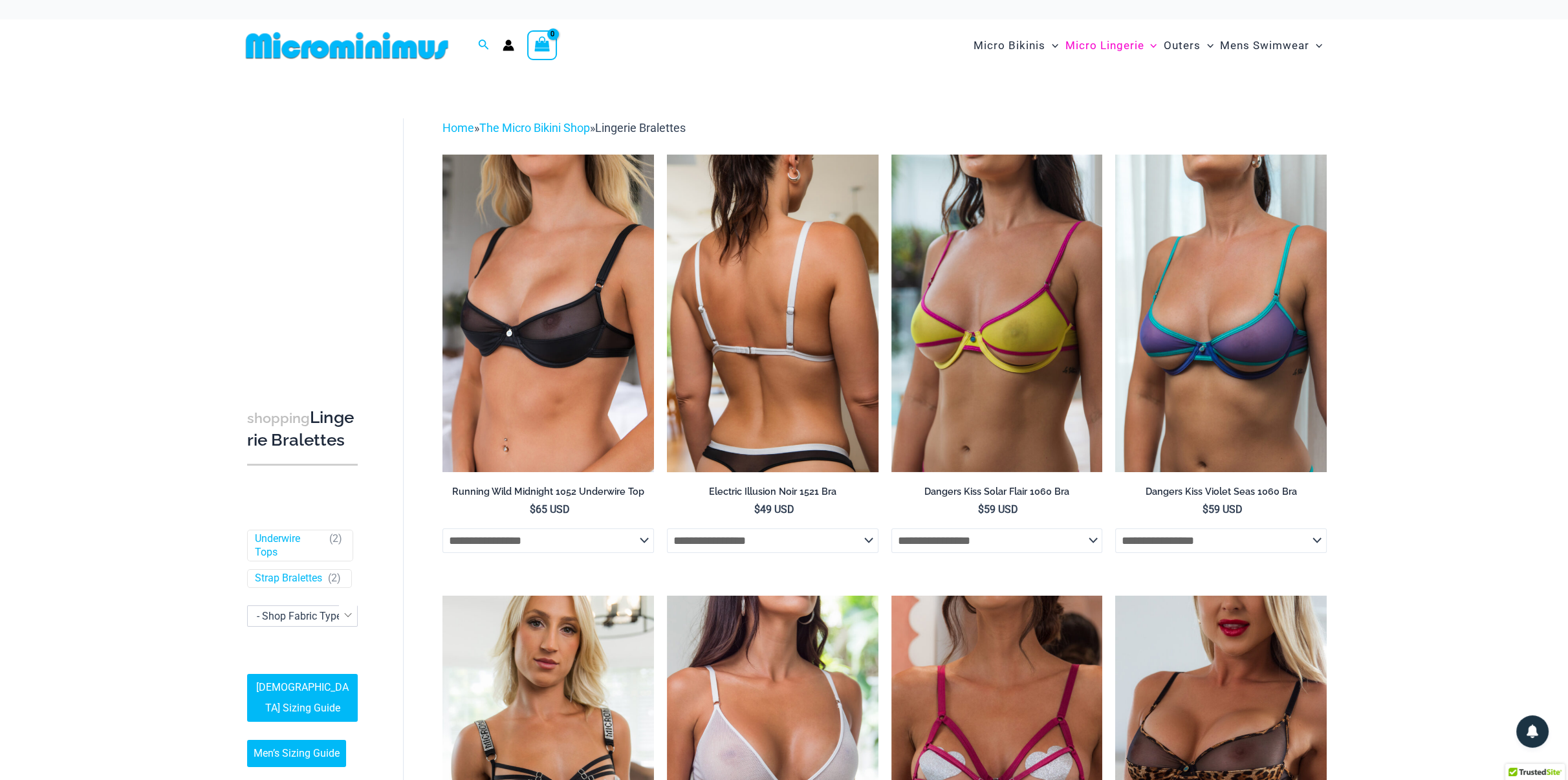
click at [764, 338] on img at bounding box center [773, 313] width 212 height 317
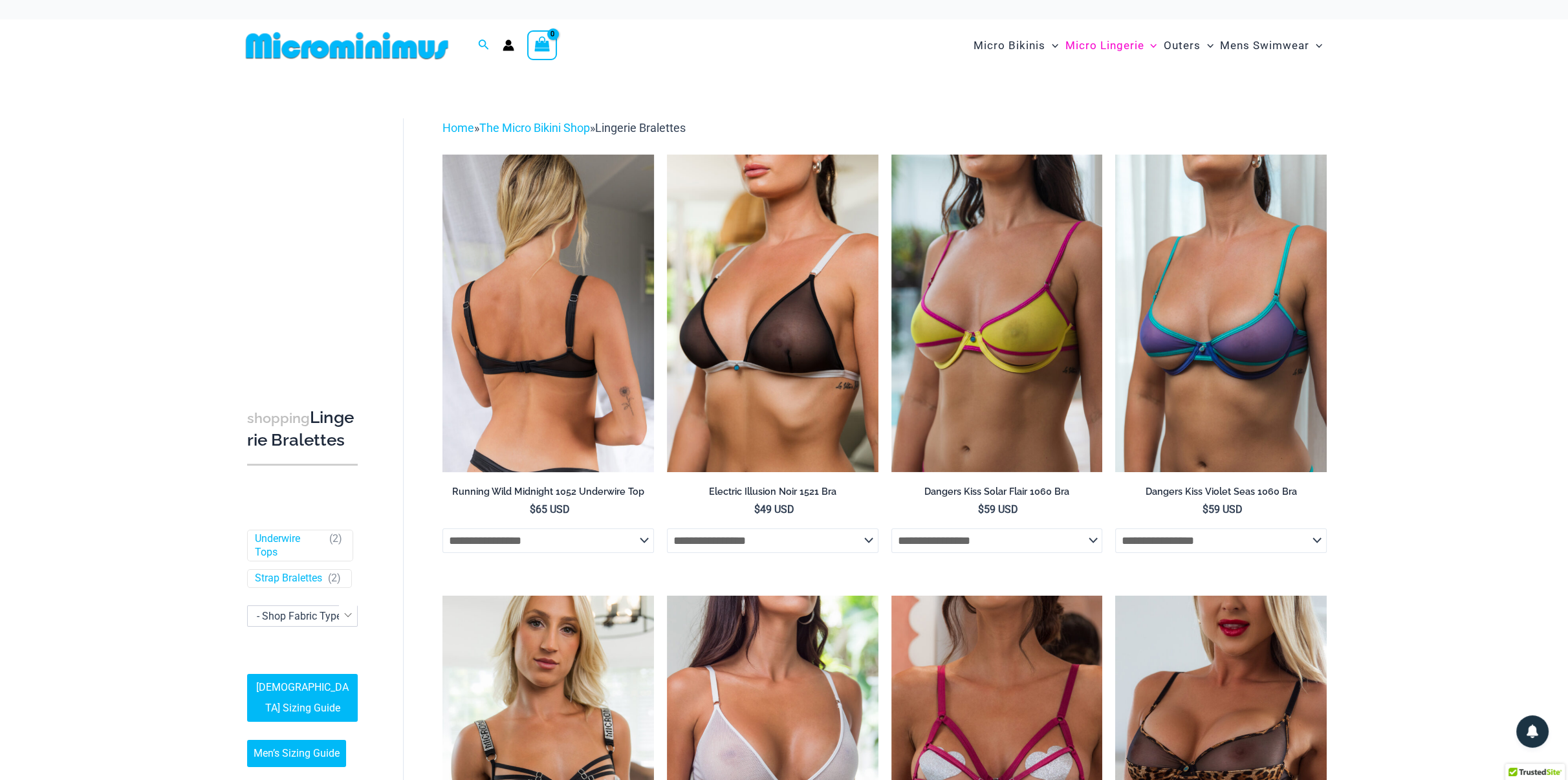
click at [560, 333] on img at bounding box center [548, 313] width 212 height 317
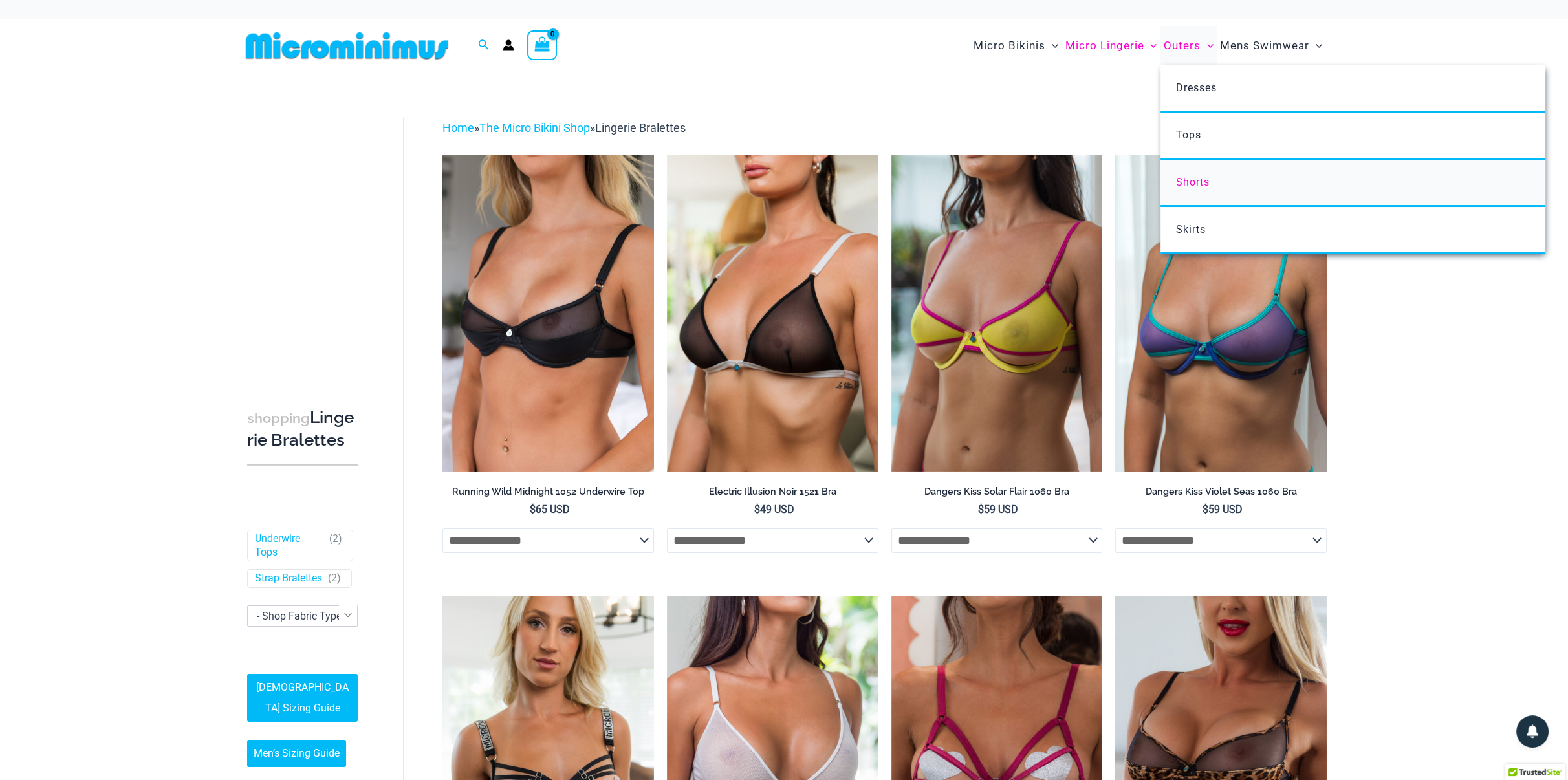
click at [1184, 179] on span "Shorts" at bounding box center [1193, 182] width 34 height 13
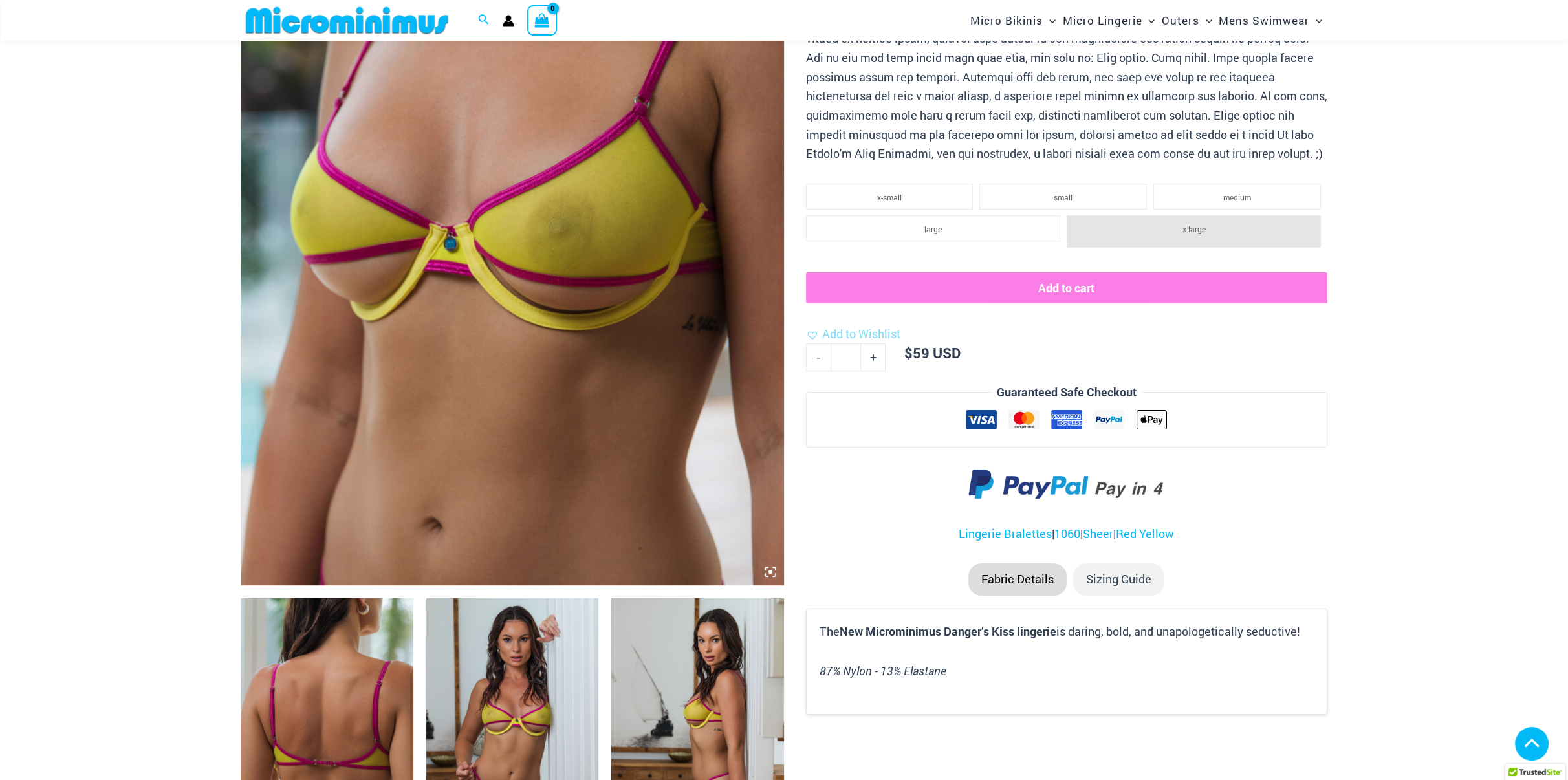
scroll to position [184, 0]
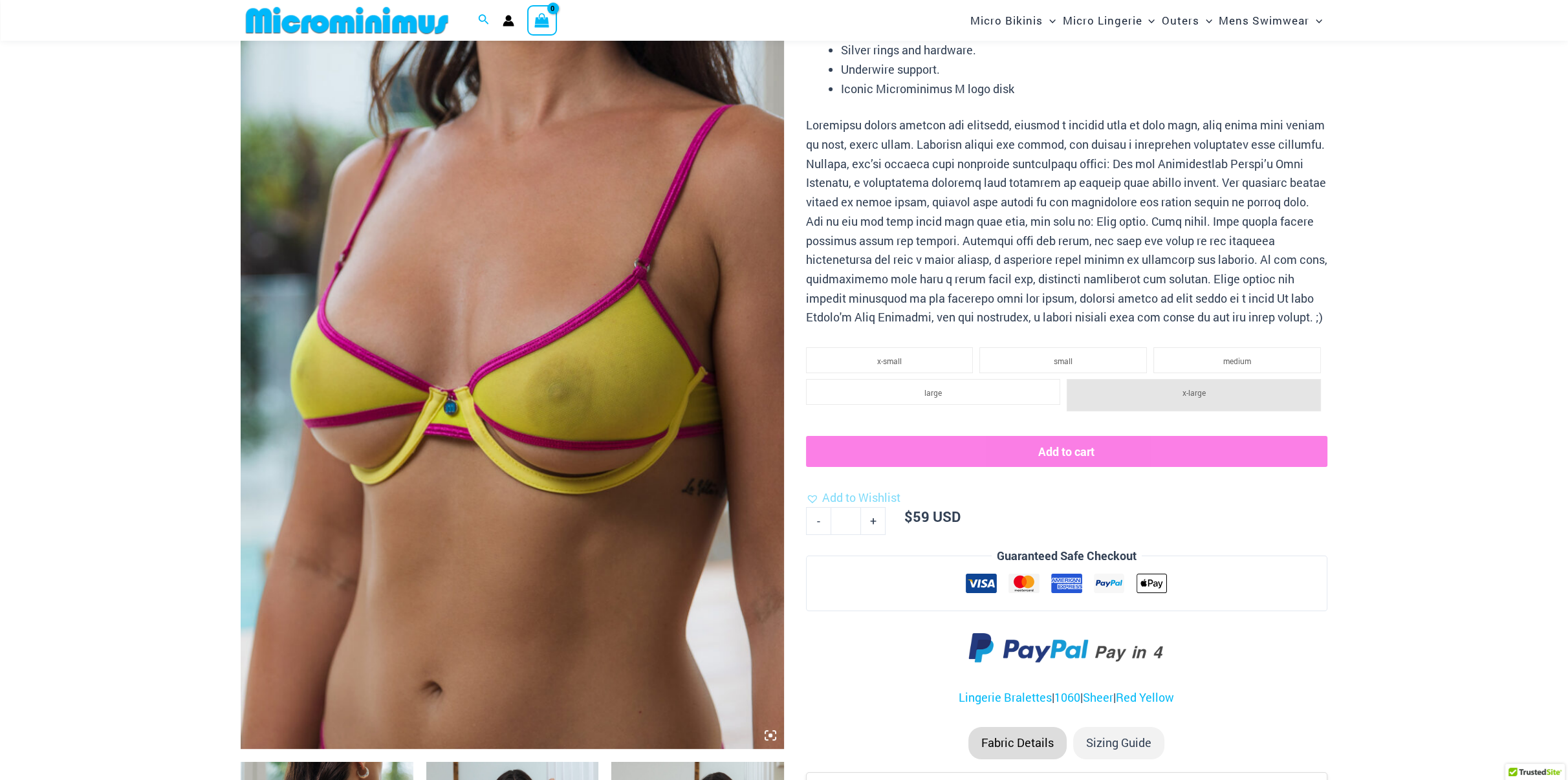
type input "**********"
click at [620, 400] on img at bounding box center [512, 342] width 543 height 816
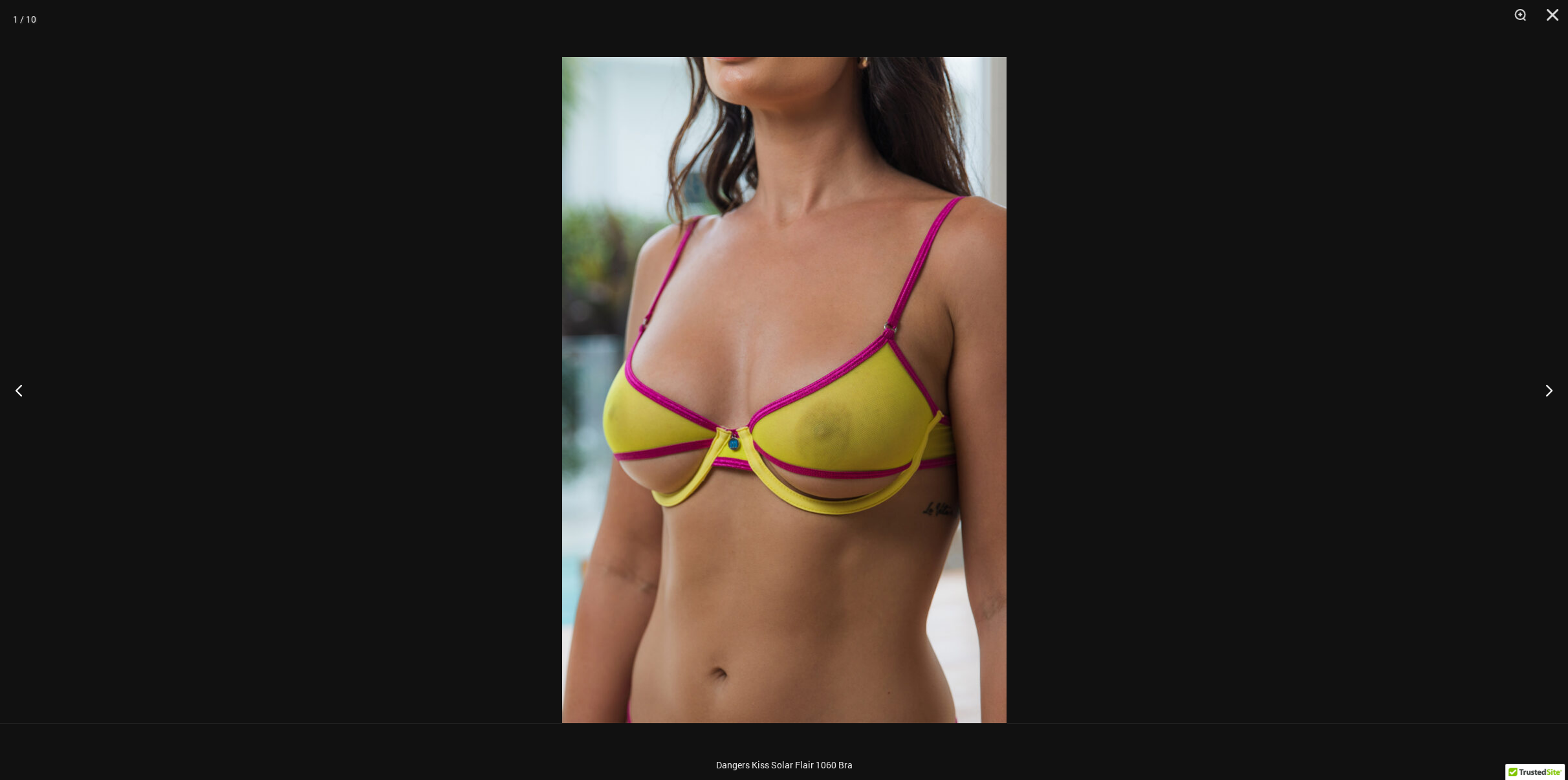
click at [1297, 375] on div at bounding box center [784, 390] width 1568 height 780
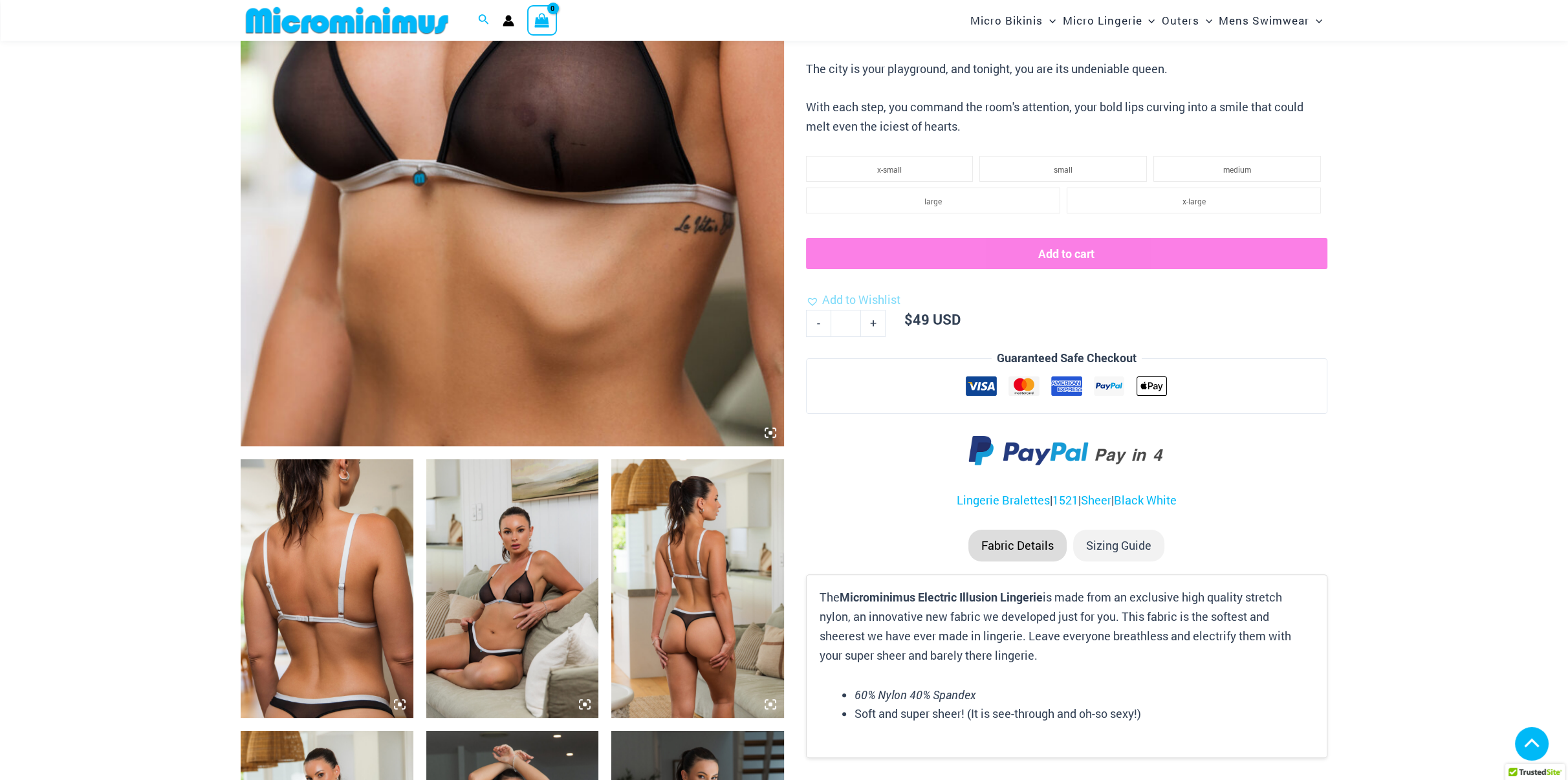
scroll to position [572, 0]
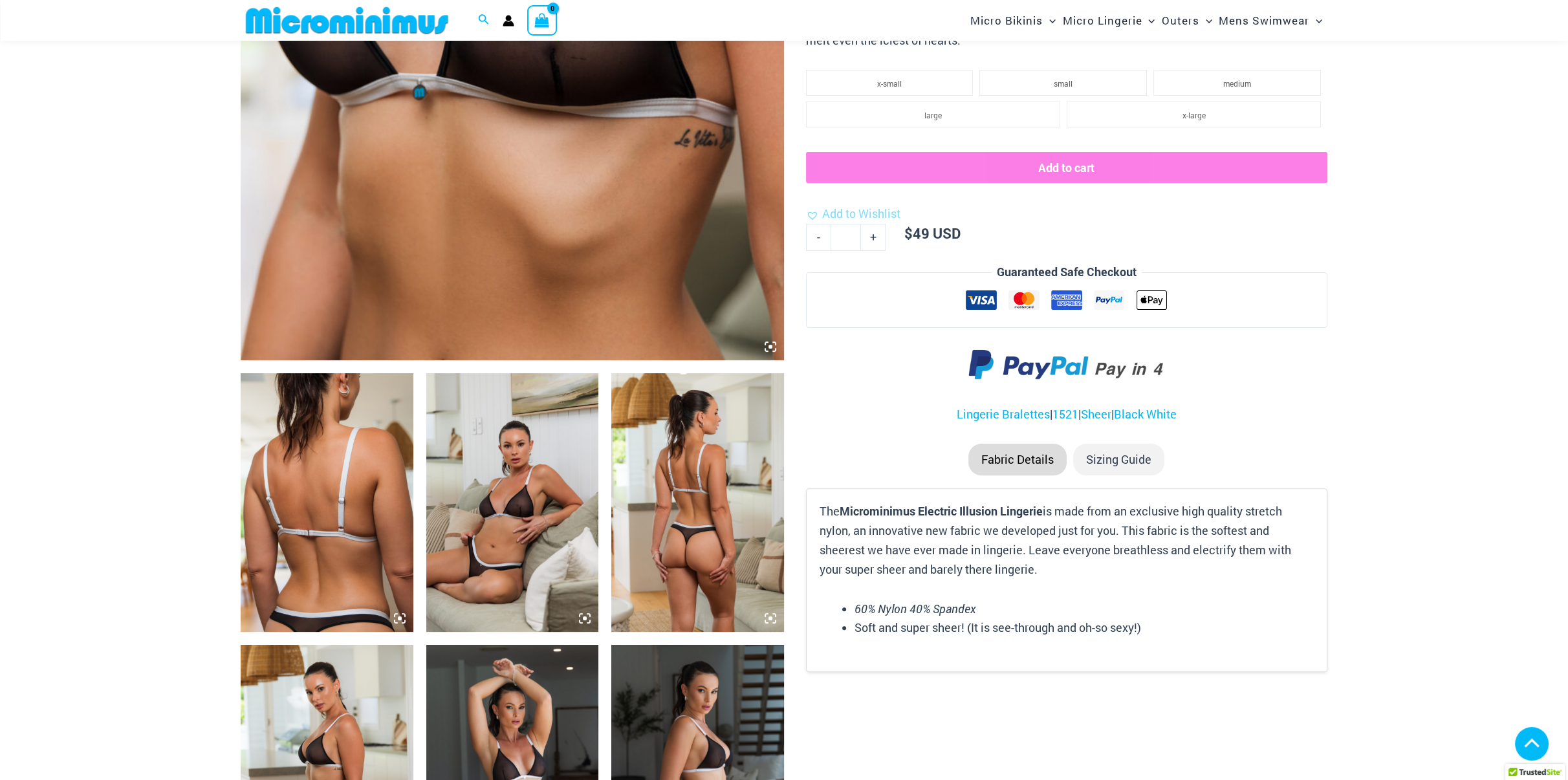
type input "**********"
drag, startPoint x: 0, startPoint y: 0, endPoint x: 1442, endPoint y: 356, distance: 1485.3
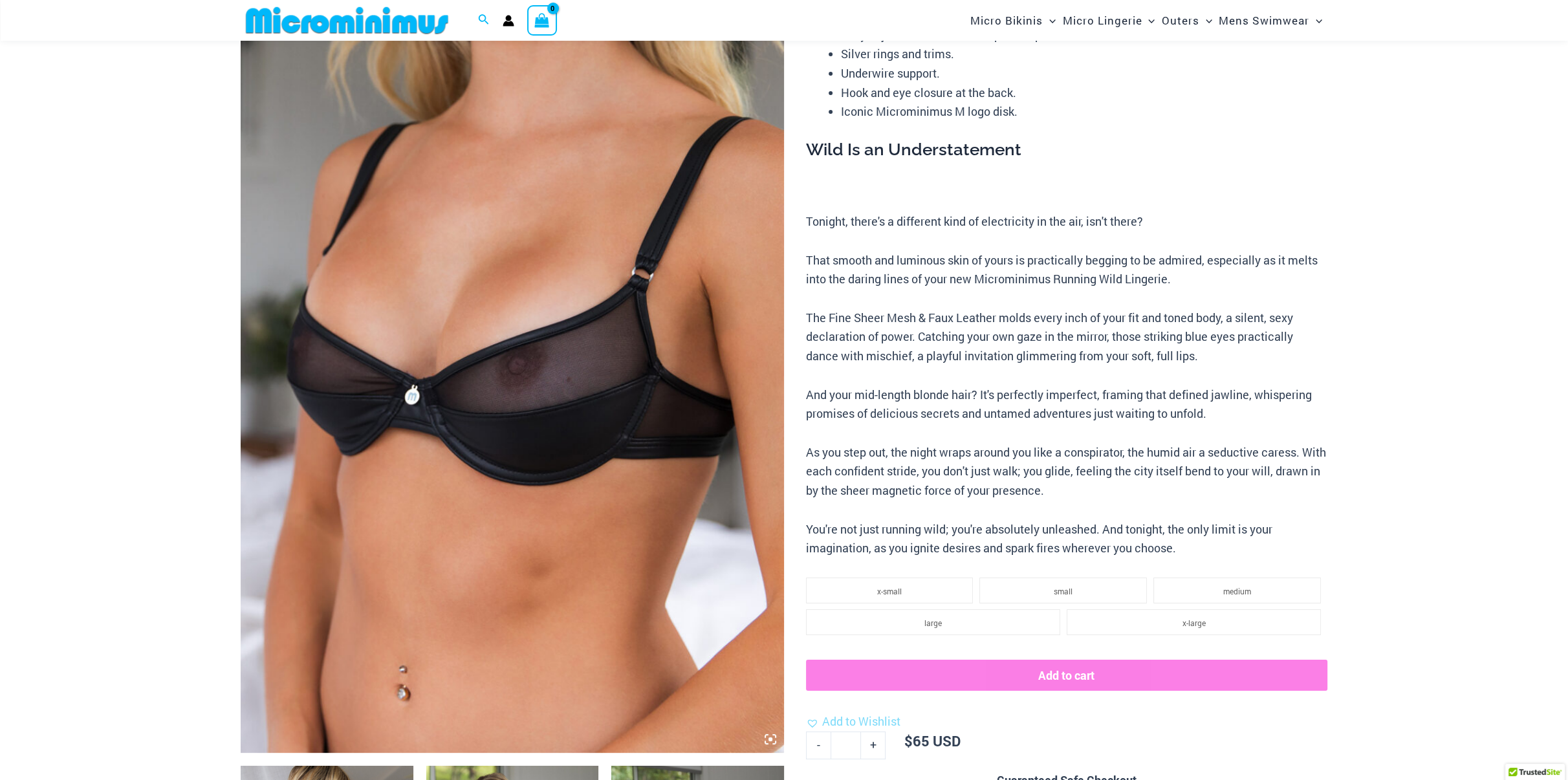
scroll to position [250, 0]
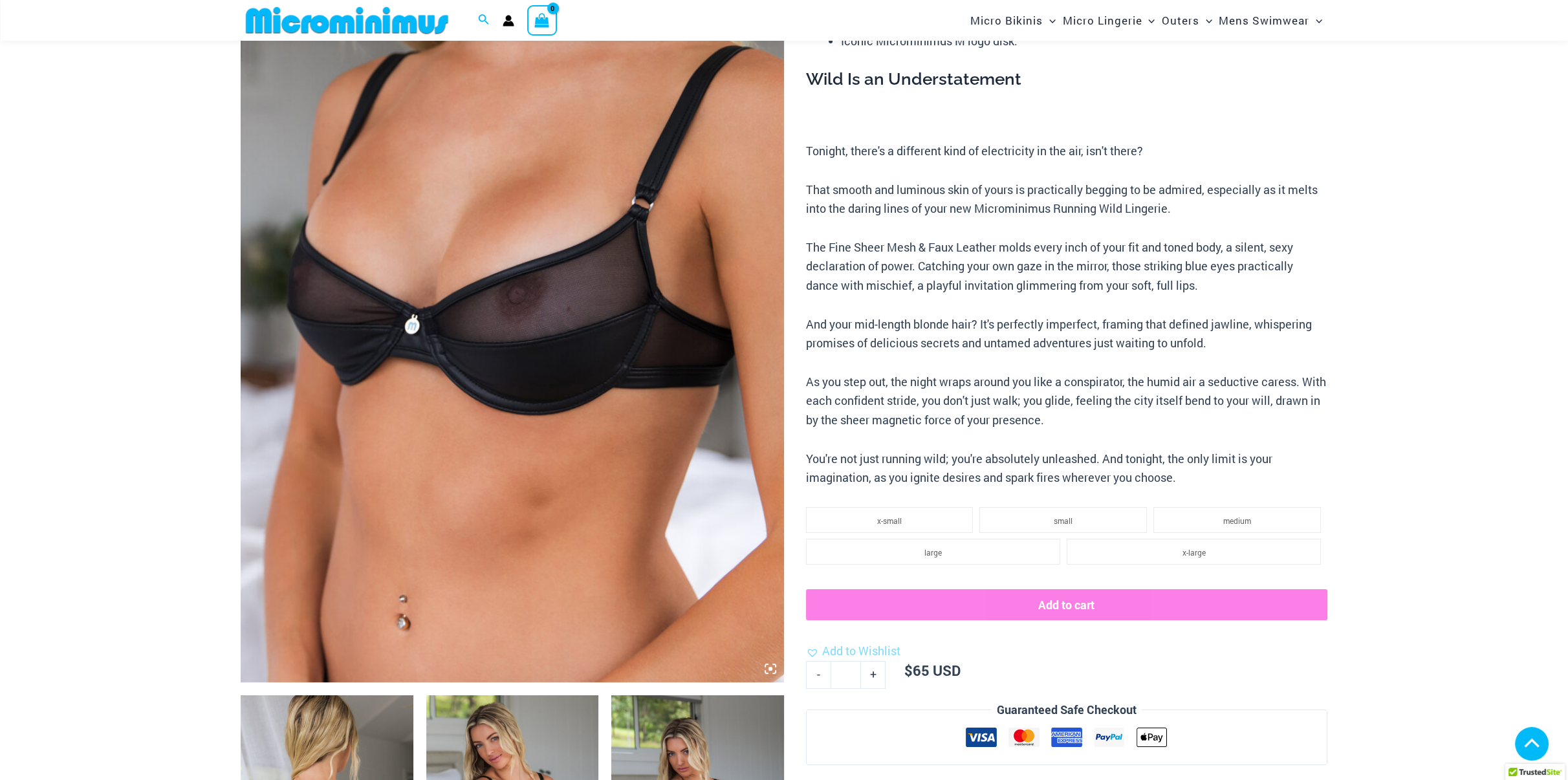
type input "**********"
drag, startPoint x: 0, startPoint y: 0, endPoint x: 1408, endPoint y: 370, distance: 1455.8
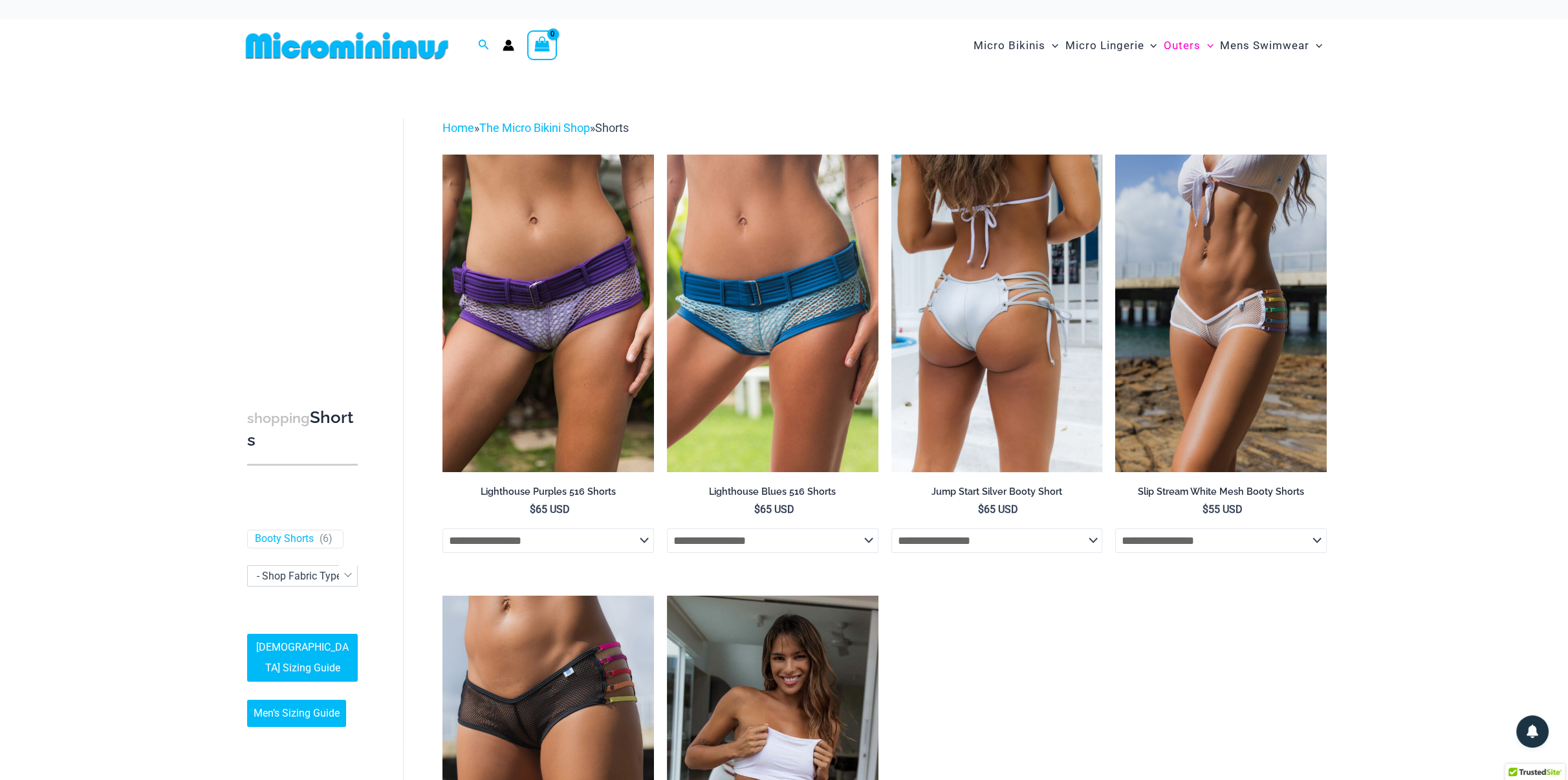
type input "**********"
click at [983, 310] on img at bounding box center [998, 313] width 212 height 317
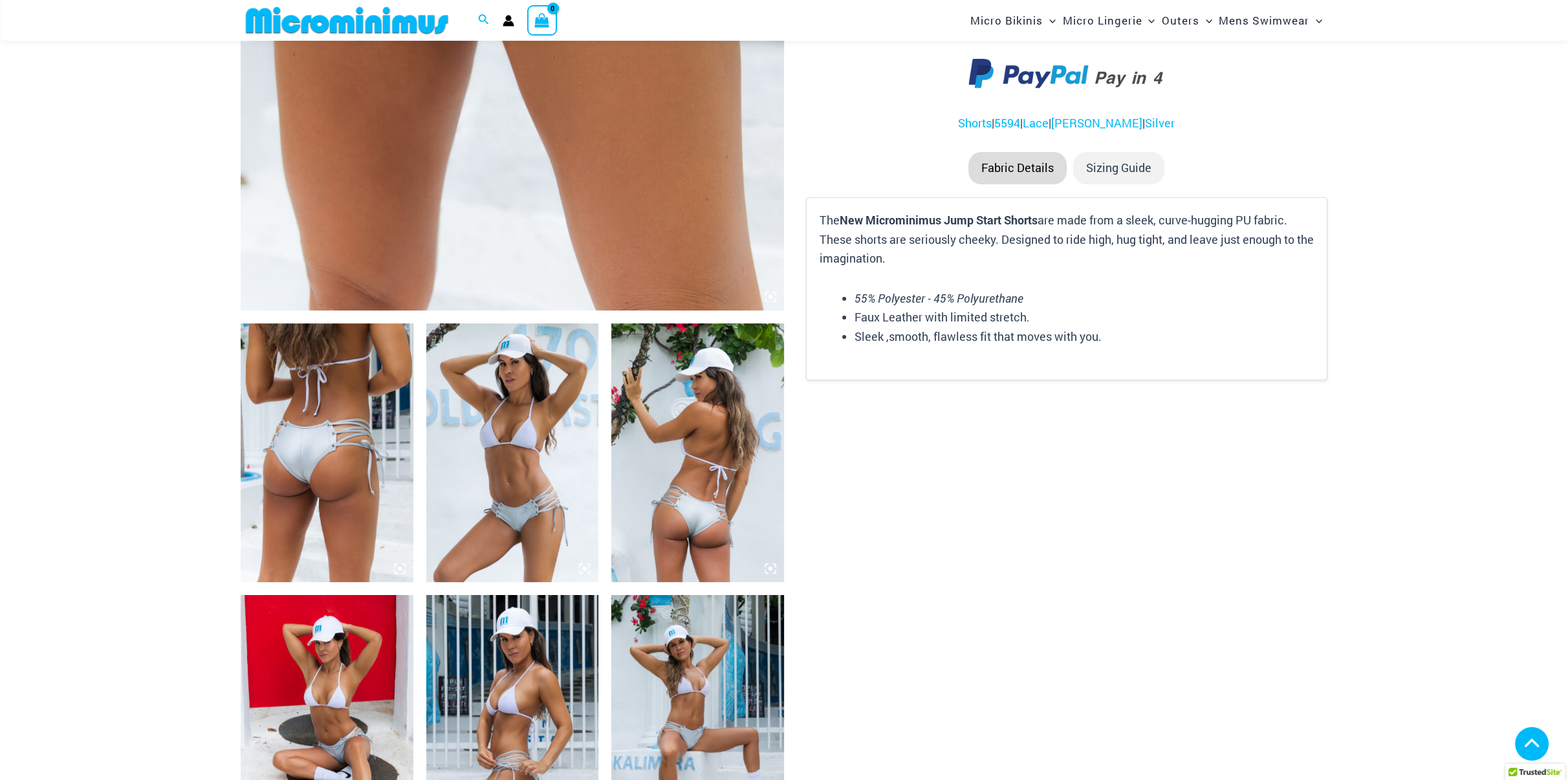
scroll to position [638, 0]
